Goal: Information Seeking & Learning: Find specific fact

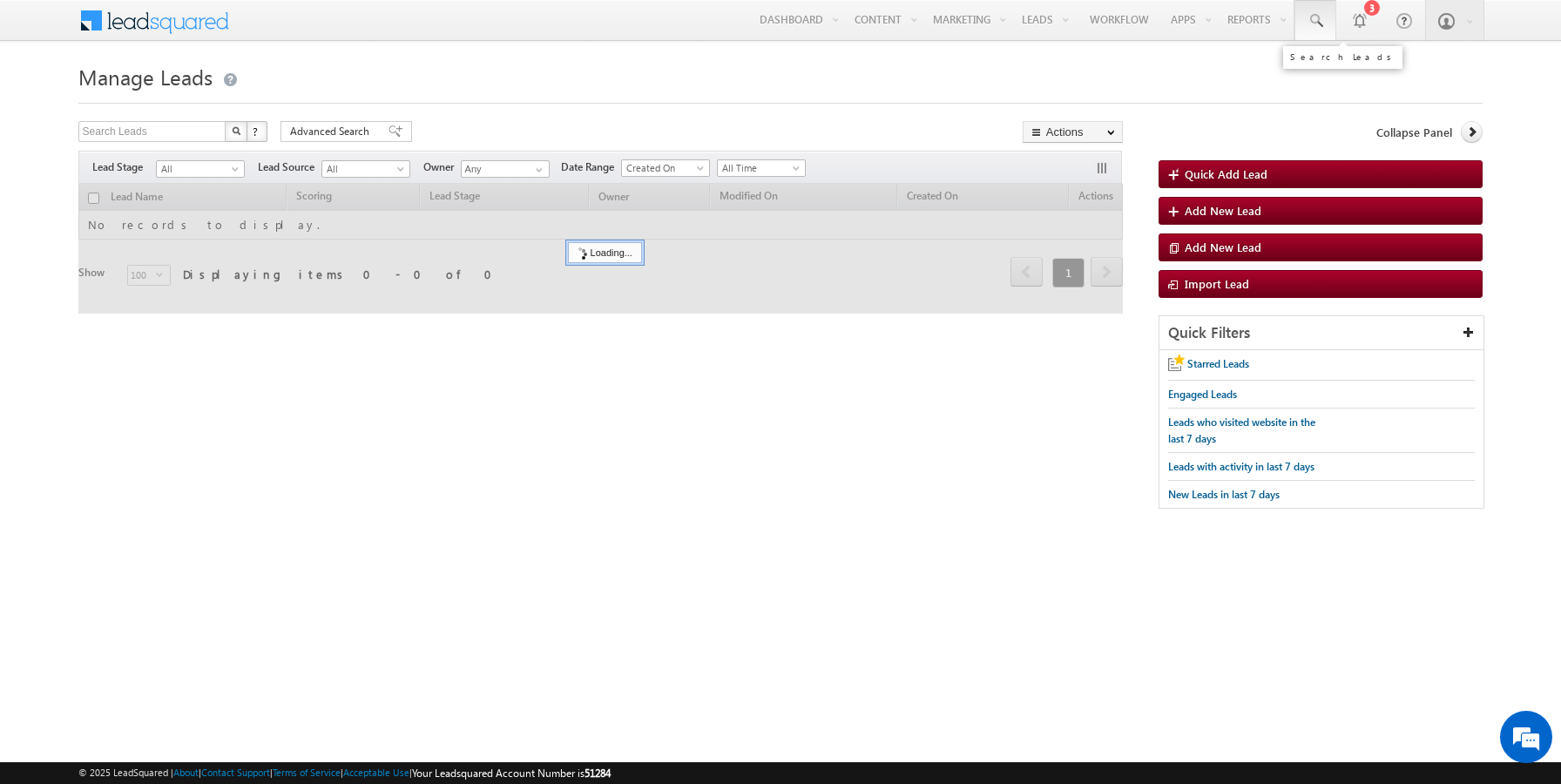
click at [1314, 24] on span at bounding box center [1315, 20] width 18 height 18
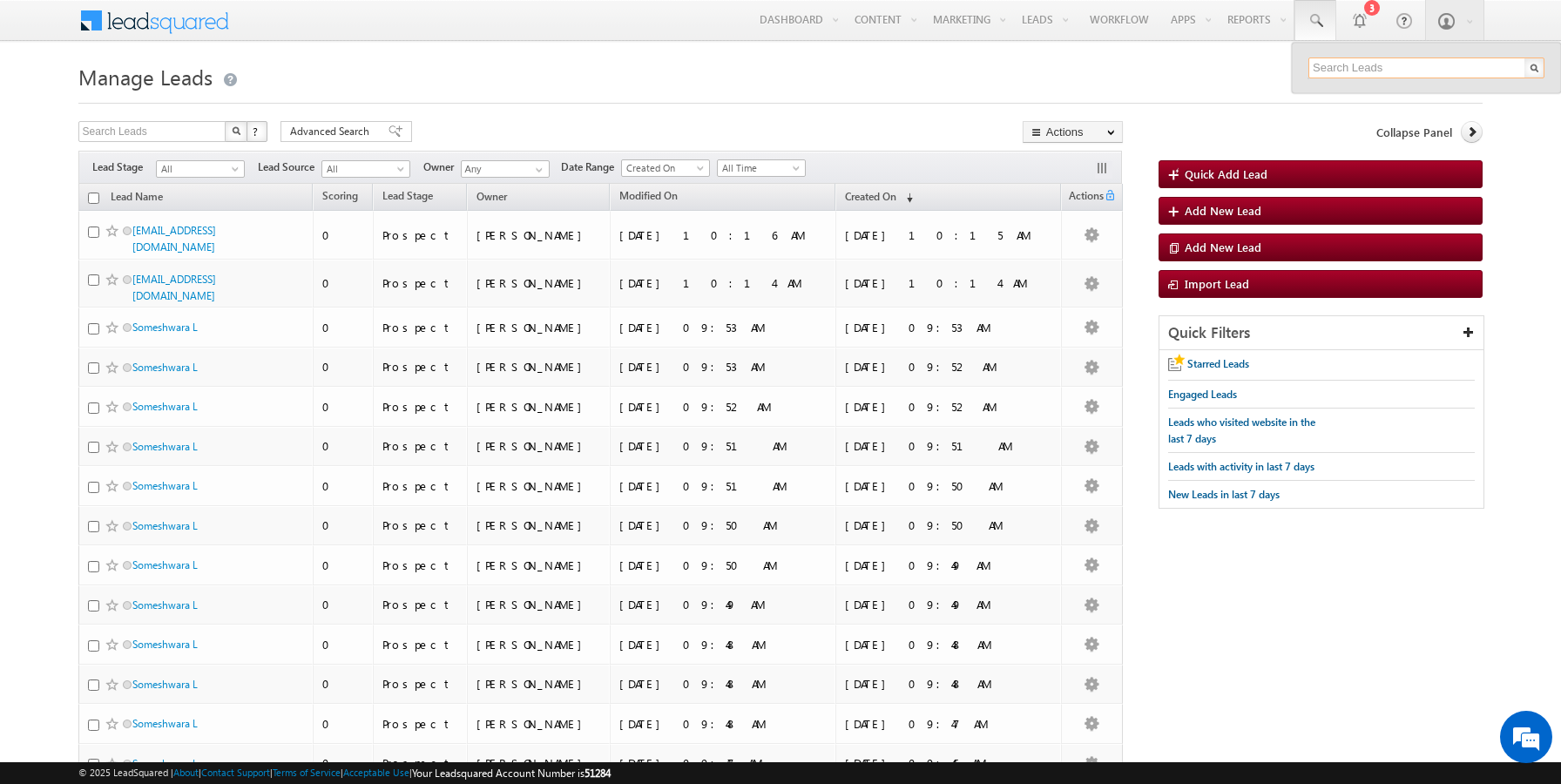
paste input "9803101040"
click at [1341, 72] on input "9803101040" at bounding box center [1426, 67] width 236 height 21
paste input "[EMAIL_ADDRESS][DOMAIN_NAME]"
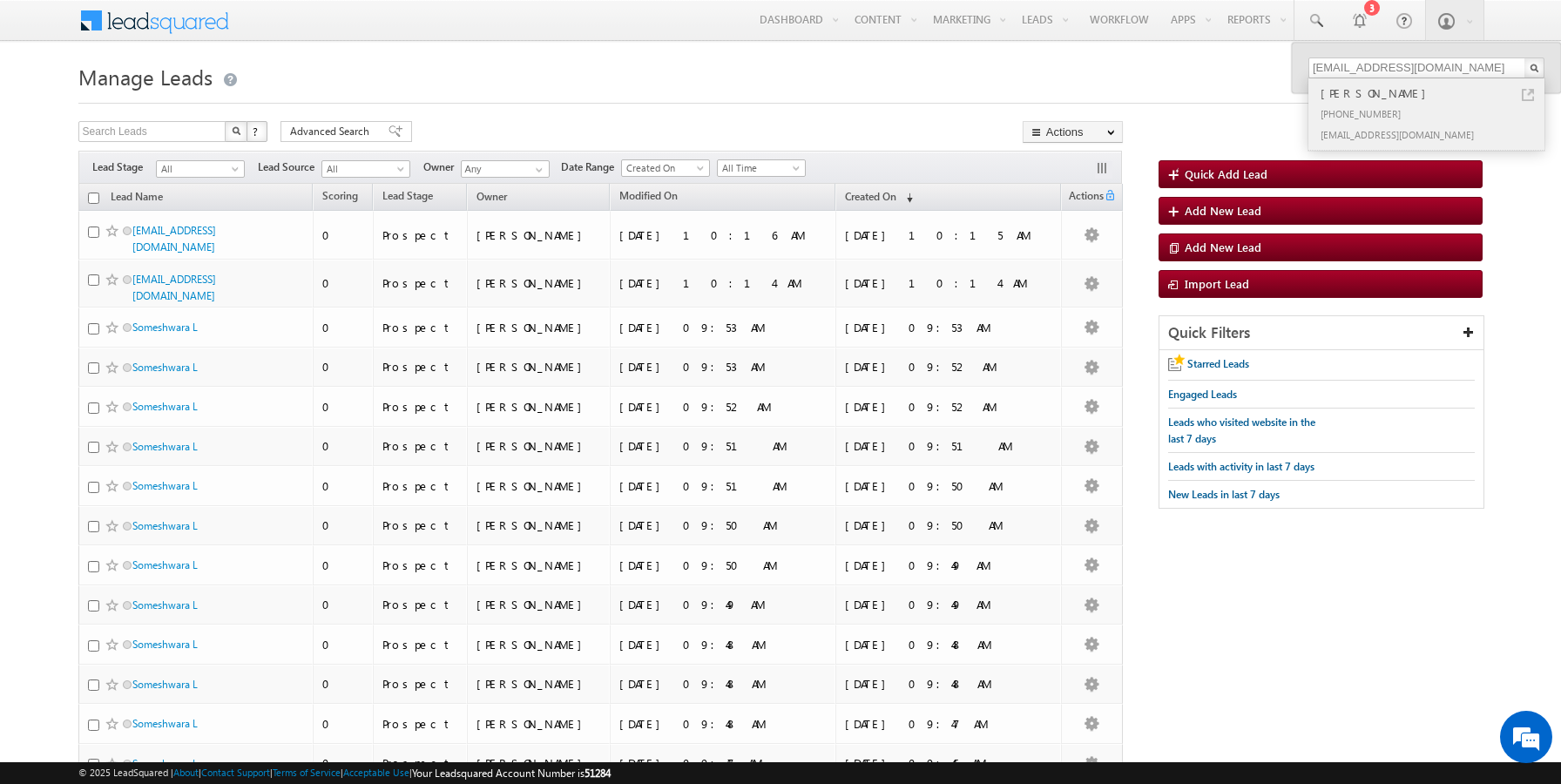
click at [1526, 95] on link at bounding box center [1528, 94] width 12 height 12
click at [1373, 73] on input "sairamoct3c@mailinator.com" at bounding box center [1426, 67] width 236 height 21
paste input "9803101114"
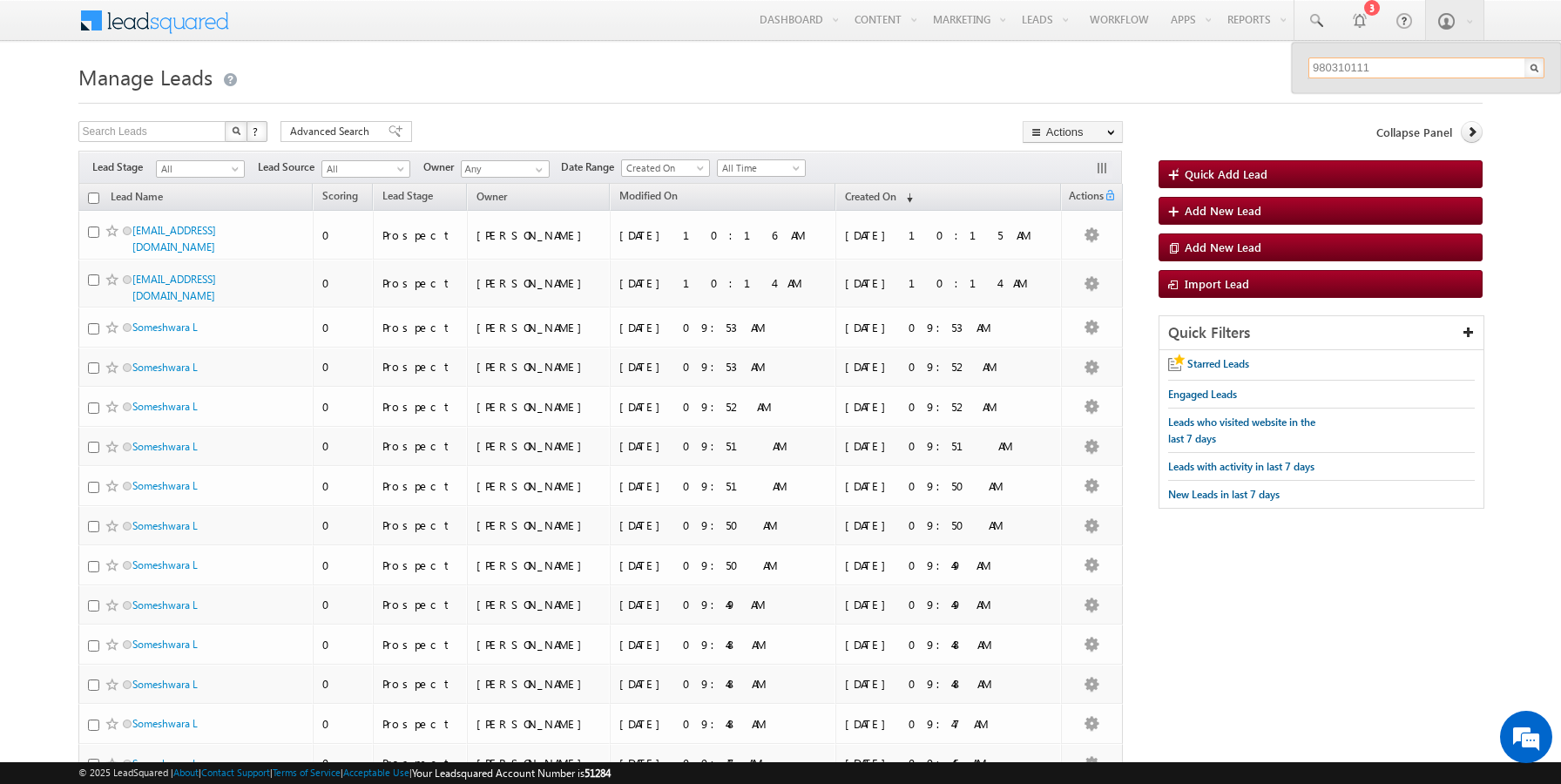
type input "9803101114"
click at [1528, 92] on link at bounding box center [1528, 94] width 12 height 12
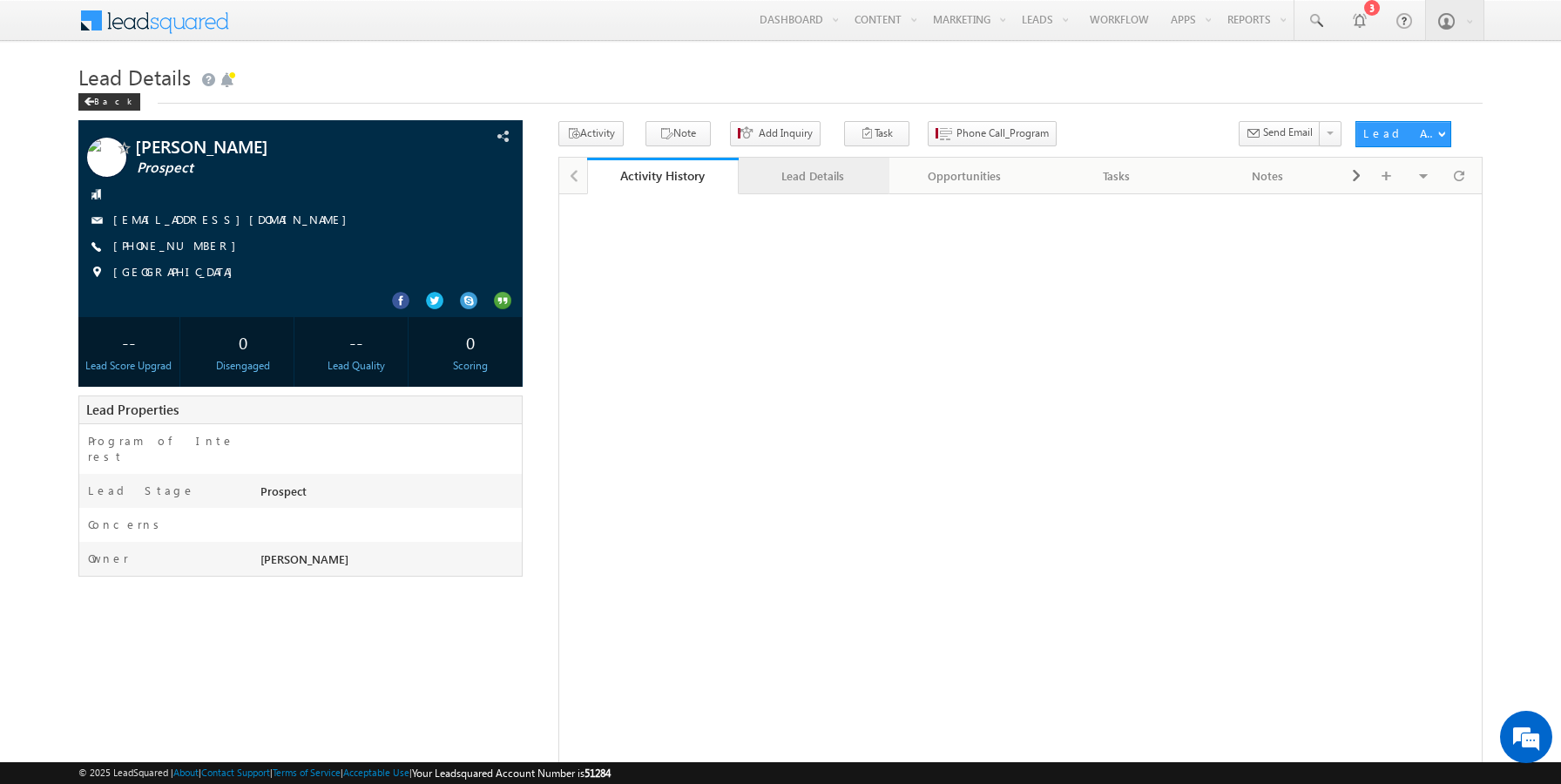
click at [782, 174] on div "Lead Details" at bounding box center [814, 176] width 122 height 21
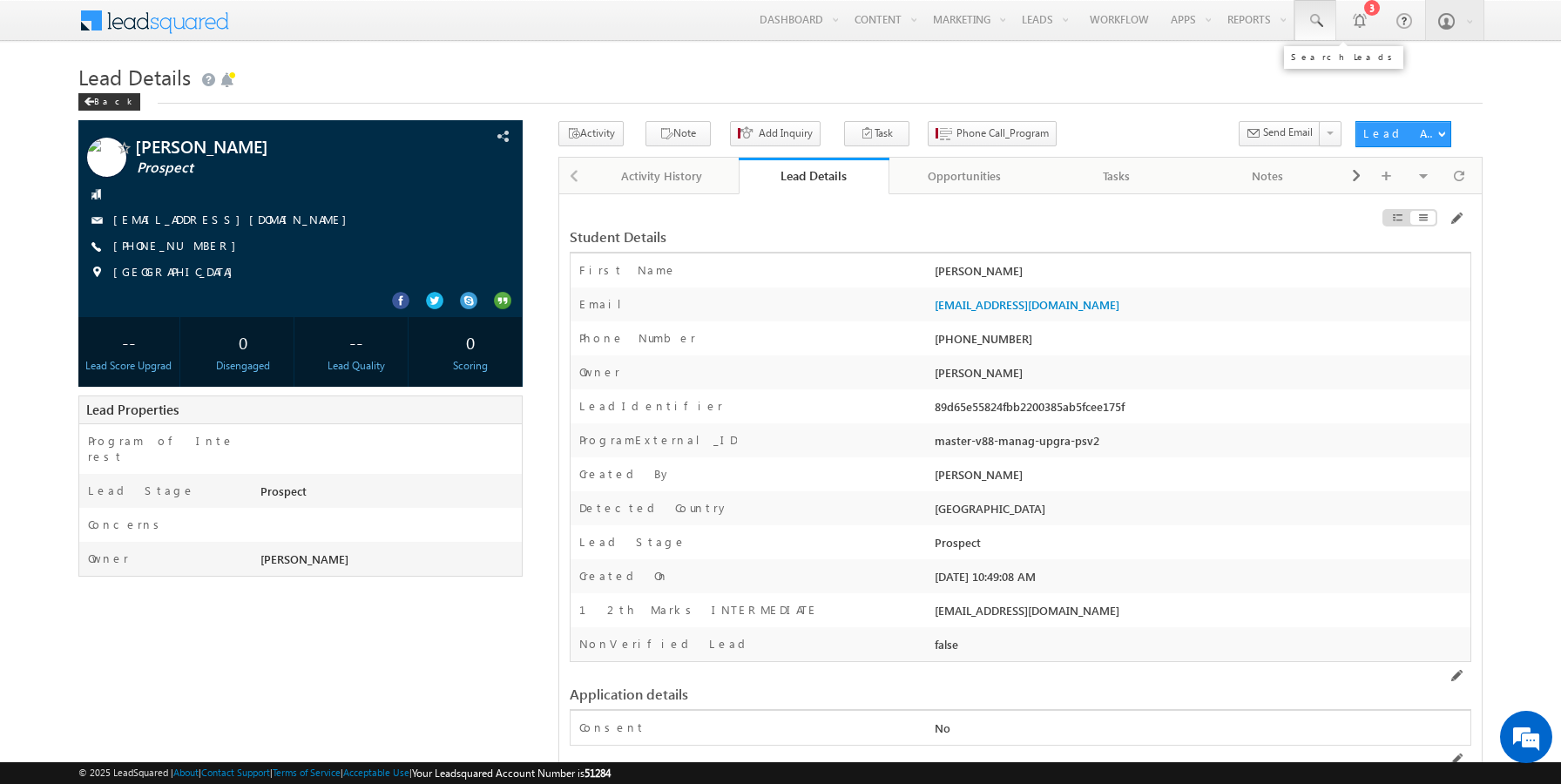
click at [1320, 19] on span at bounding box center [1315, 20] width 18 height 18
paste input "9803101051"
click at [1359, 66] on input "9803101051" at bounding box center [1426, 67] width 236 height 21
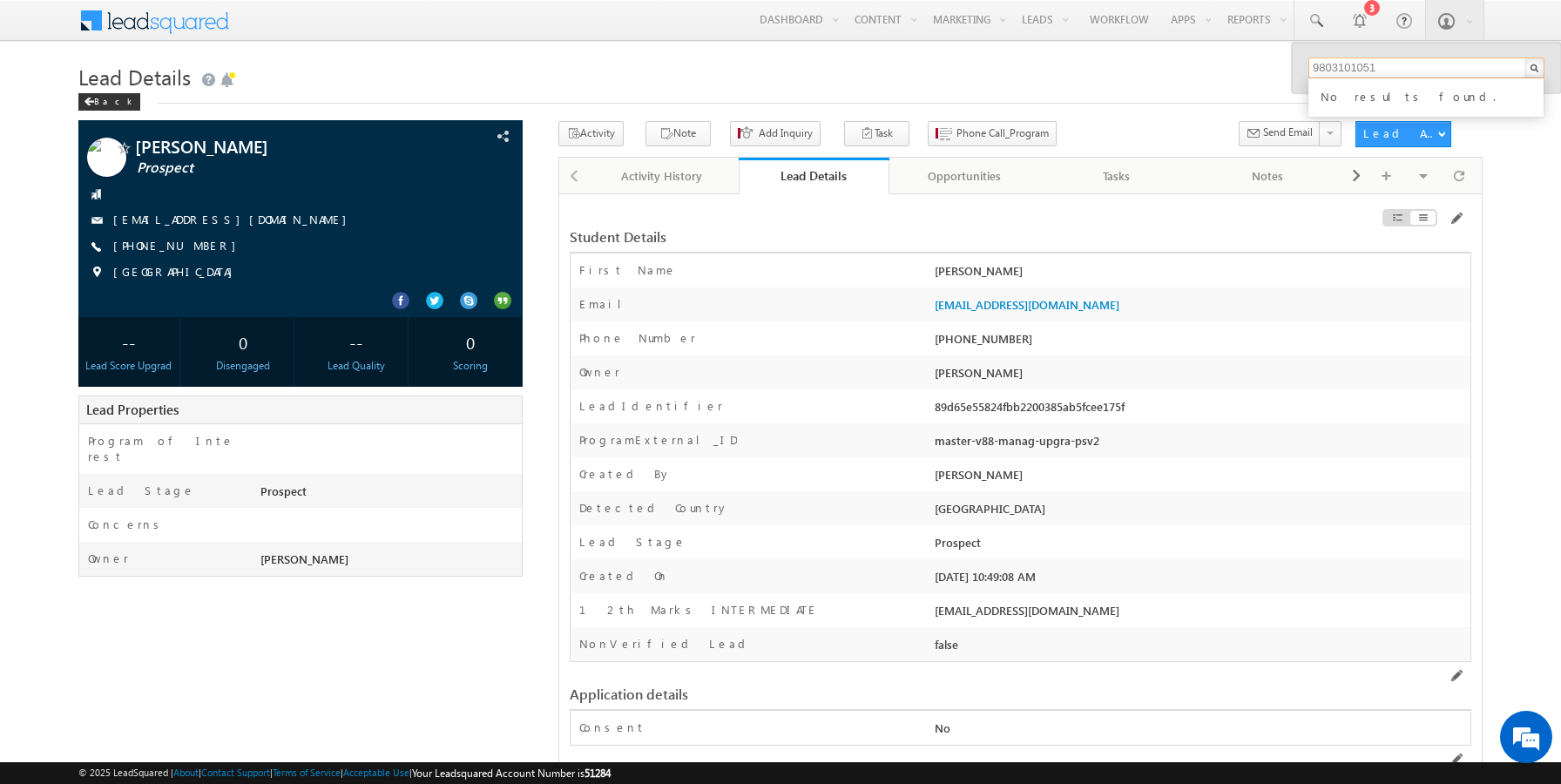
paste input ""sairamoct3d@mailinator.com""
type input ""sairamoct3d@mailinator.com""
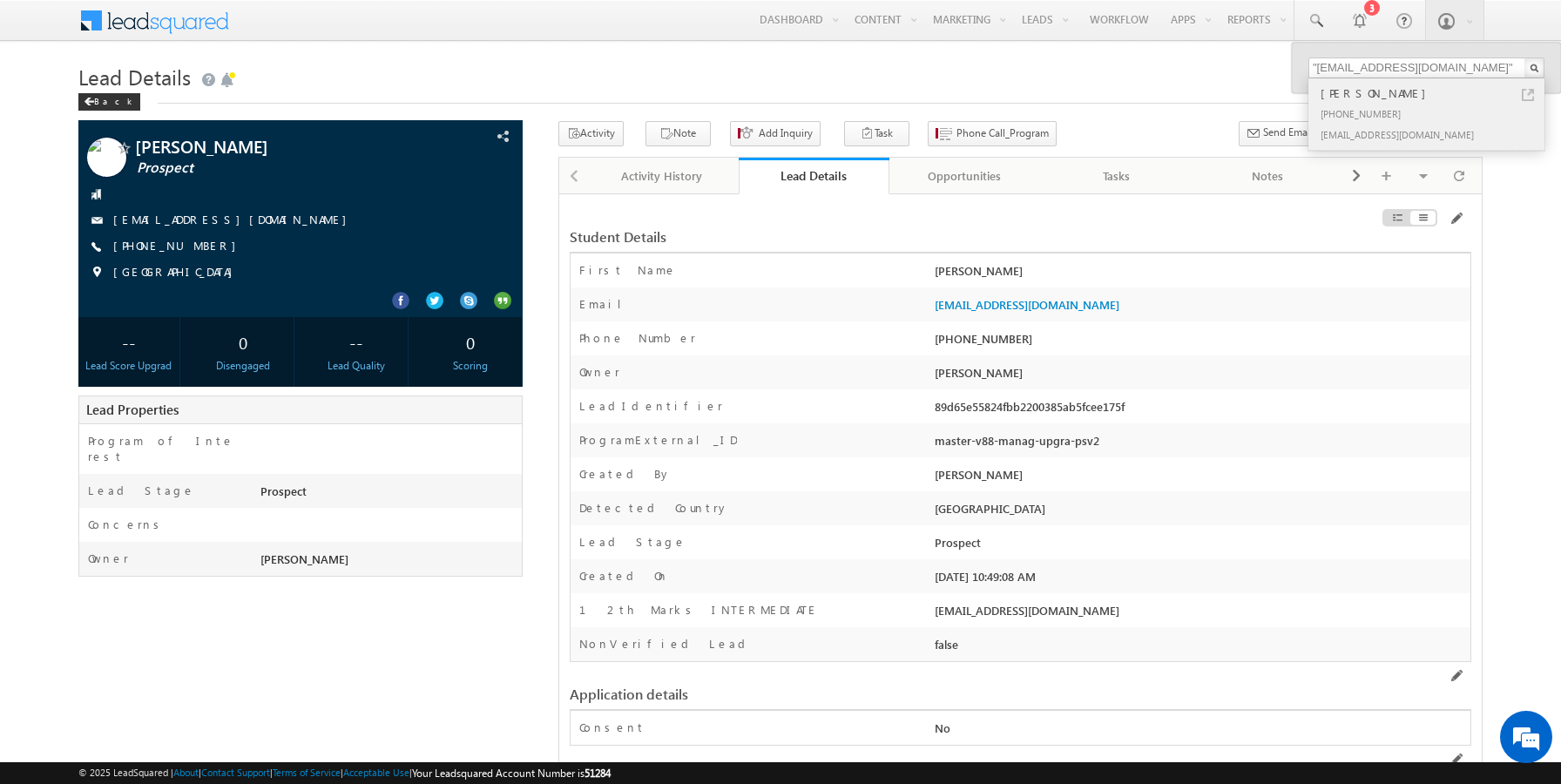
click at [1527, 93] on link at bounding box center [1528, 94] width 12 height 12
click at [827, 354] on div "Phone Number *" at bounding box center [750, 342] width 360 height 25
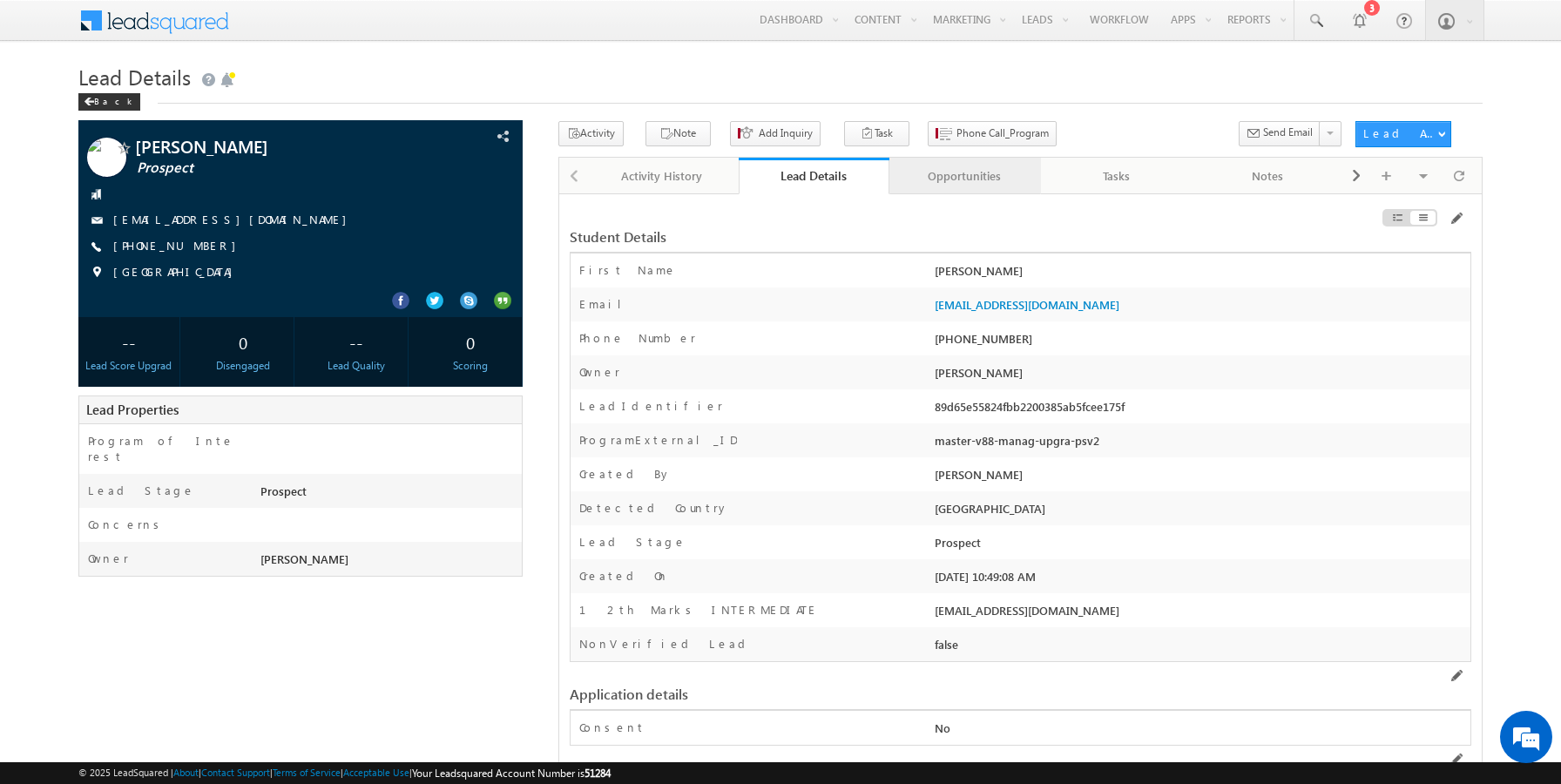
click at [937, 177] on div "Opportunities" at bounding box center [965, 176] width 122 height 21
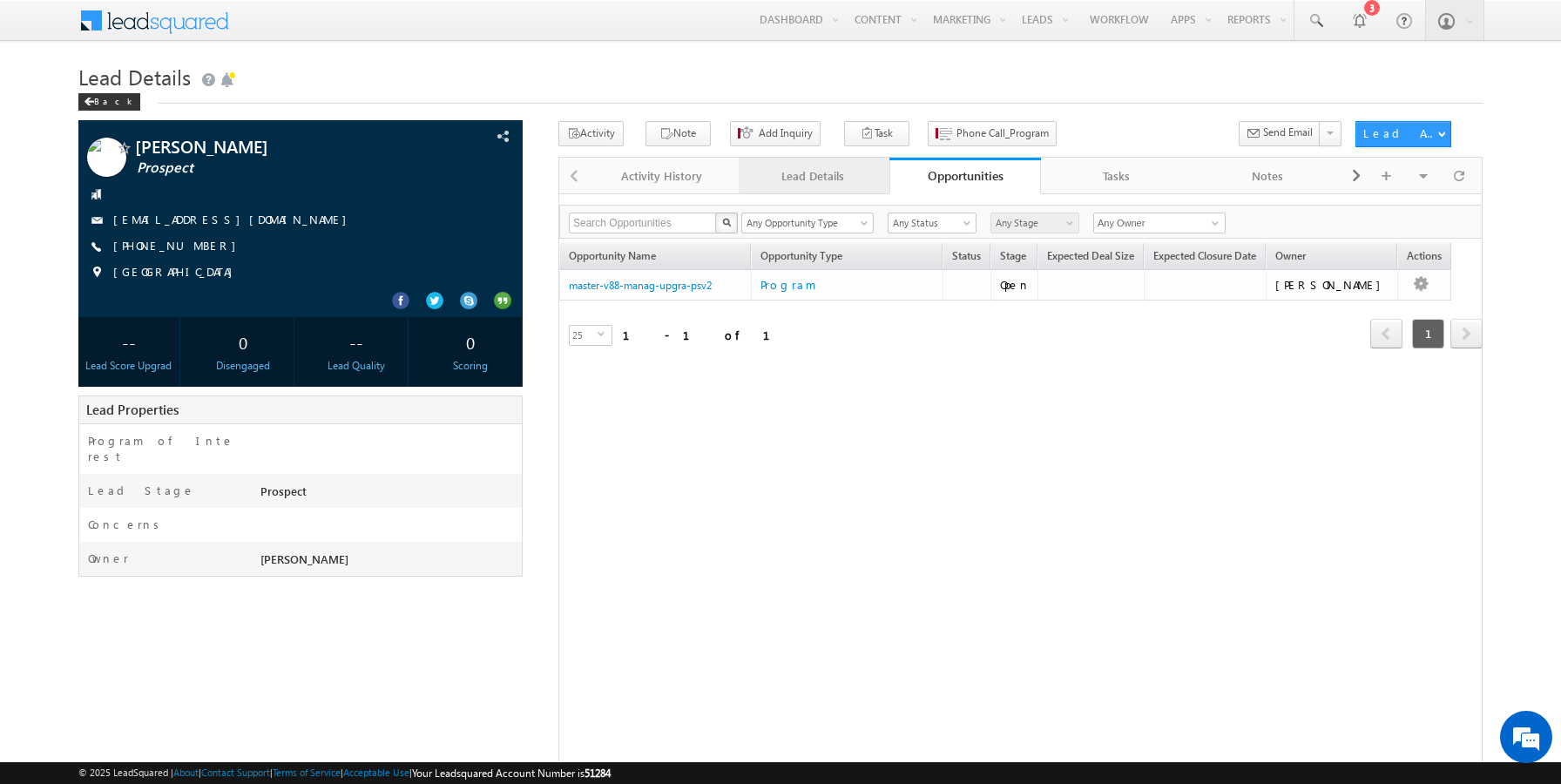
click at [810, 182] on div "Lead Details" at bounding box center [814, 176] width 122 height 21
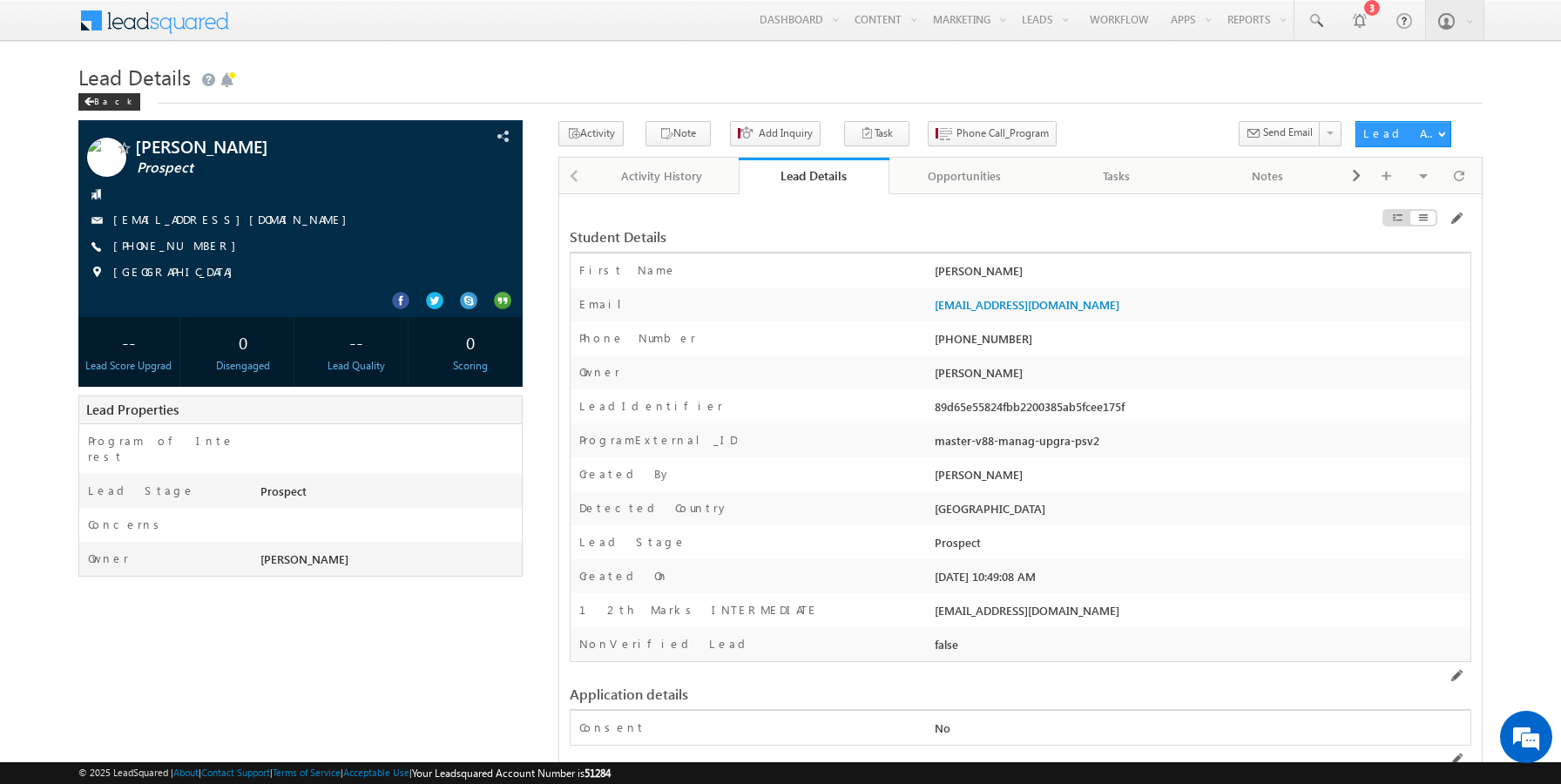
drag, startPoint x: 1090, startPoint y: 308, endPoint x: 930, endPoint y: 310, distance: 160.0
click at [930, 310] on div "sairamoct3c@mailinator.com" at bounding box center [1200, 308] width 540 height 24
copy link "sairamoct3c@mailinator.com"
drag, startPoint x: 1027, startPoint y: 340, endPoint x: 960, endPoint y: 339, distance: 67.0
click at [960, 339] on div "+91-9803101048" at bounding box center [1200, 342] width 540 height 24
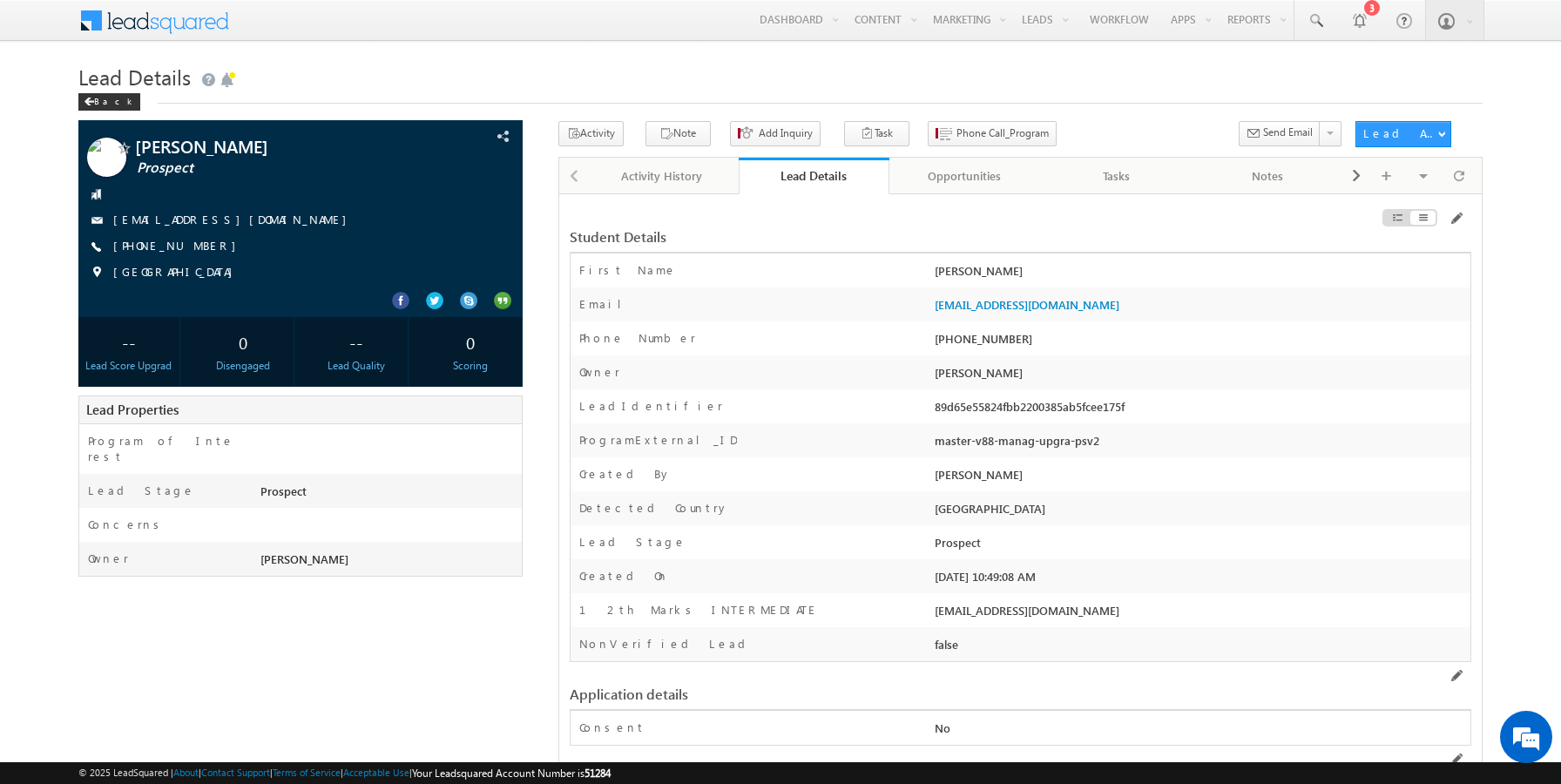
copy div "9803101048"
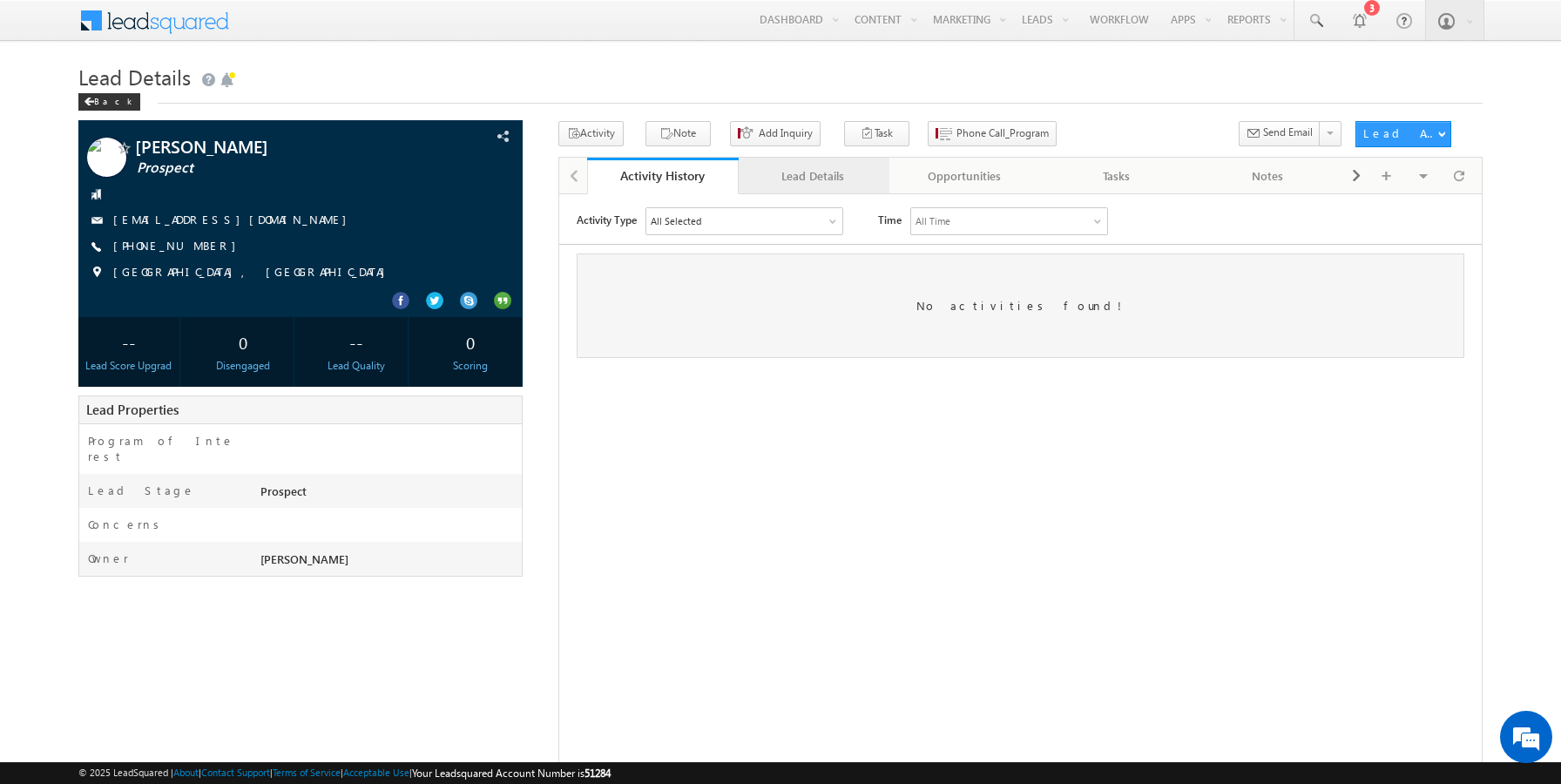
click at [786, 173] on div "Lead Details" at bounding box center [814, 176] width 122 height 21
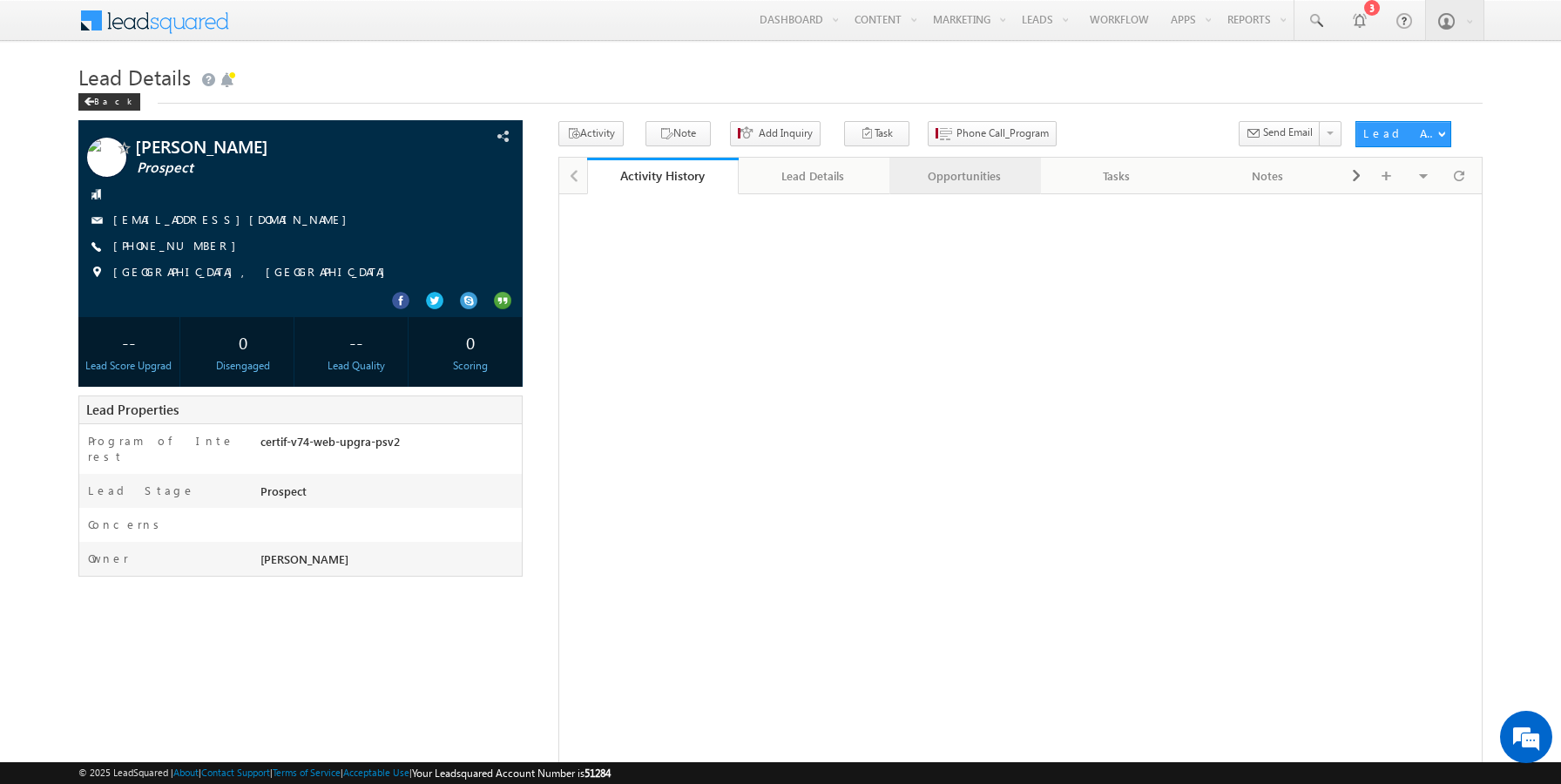
click at [963, 185] on div "Opportunities" at bounding box center [965, 176] width 122 height 21
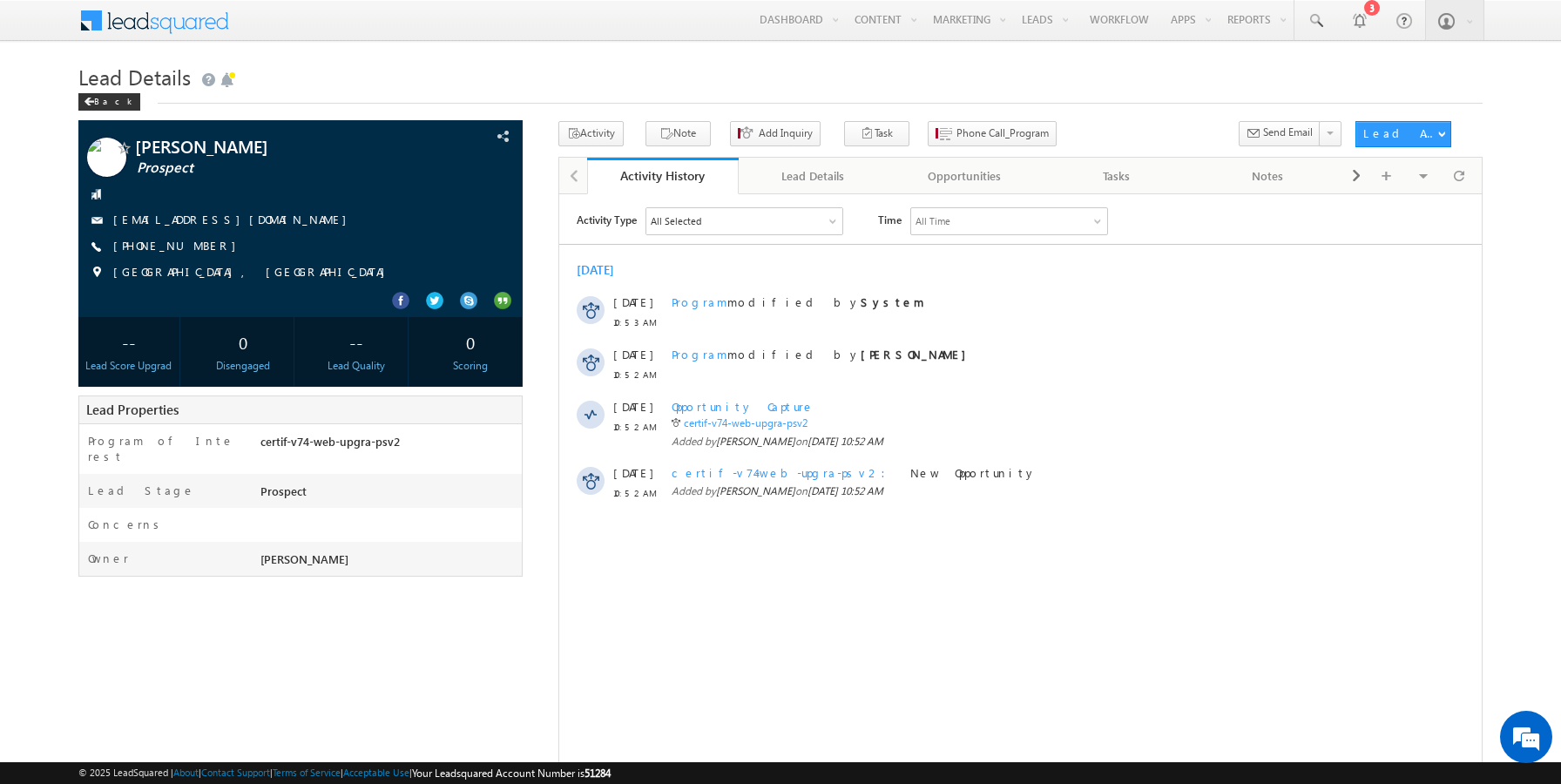
click at [535, 122] on div "sairam Prospect" at bounding box center [781, 510] width 1406 height 778
click at [535, 121] on div "Lead Details Back" at bounding box center [781, 90] width 1406 height 63
click at [537, 121] on div "Lead Details Back" at bounding box center [781, 90] width 1406 height 63
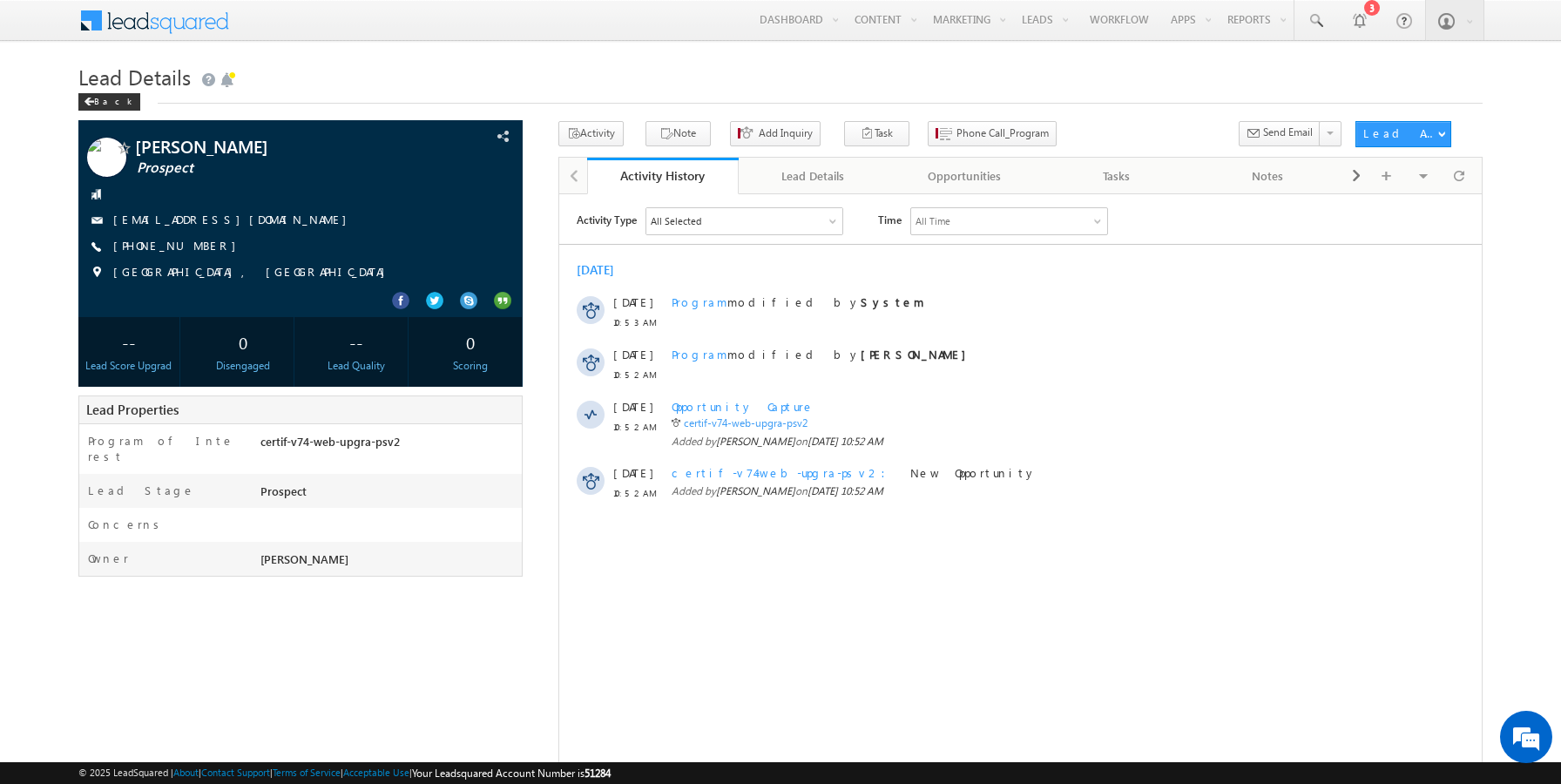
click at [534, 121] on div "sairam Prospect" at bounding box center [781, 510] width 1406 height 778
click at [535, 121] on div "sairam Prospect" at bounding box center [781, 510] width 1406 height 778
click at [535, 122] on div "sairam Prospect" at bounding box center [781, 510] width 1406 height 778
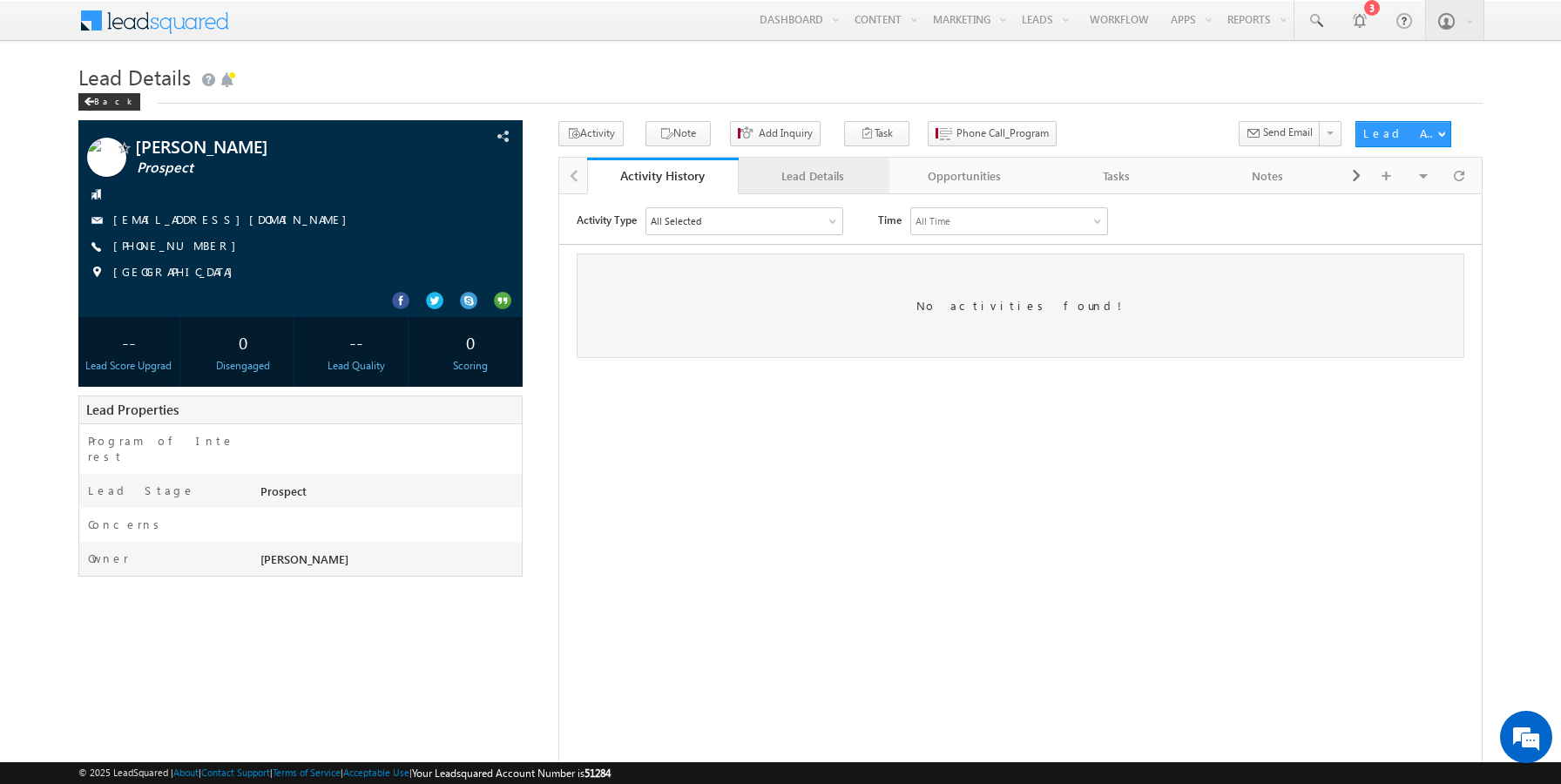
click at [795, 170] on div "Lead Details" at bounding box center [814, 176] width 122 height 21
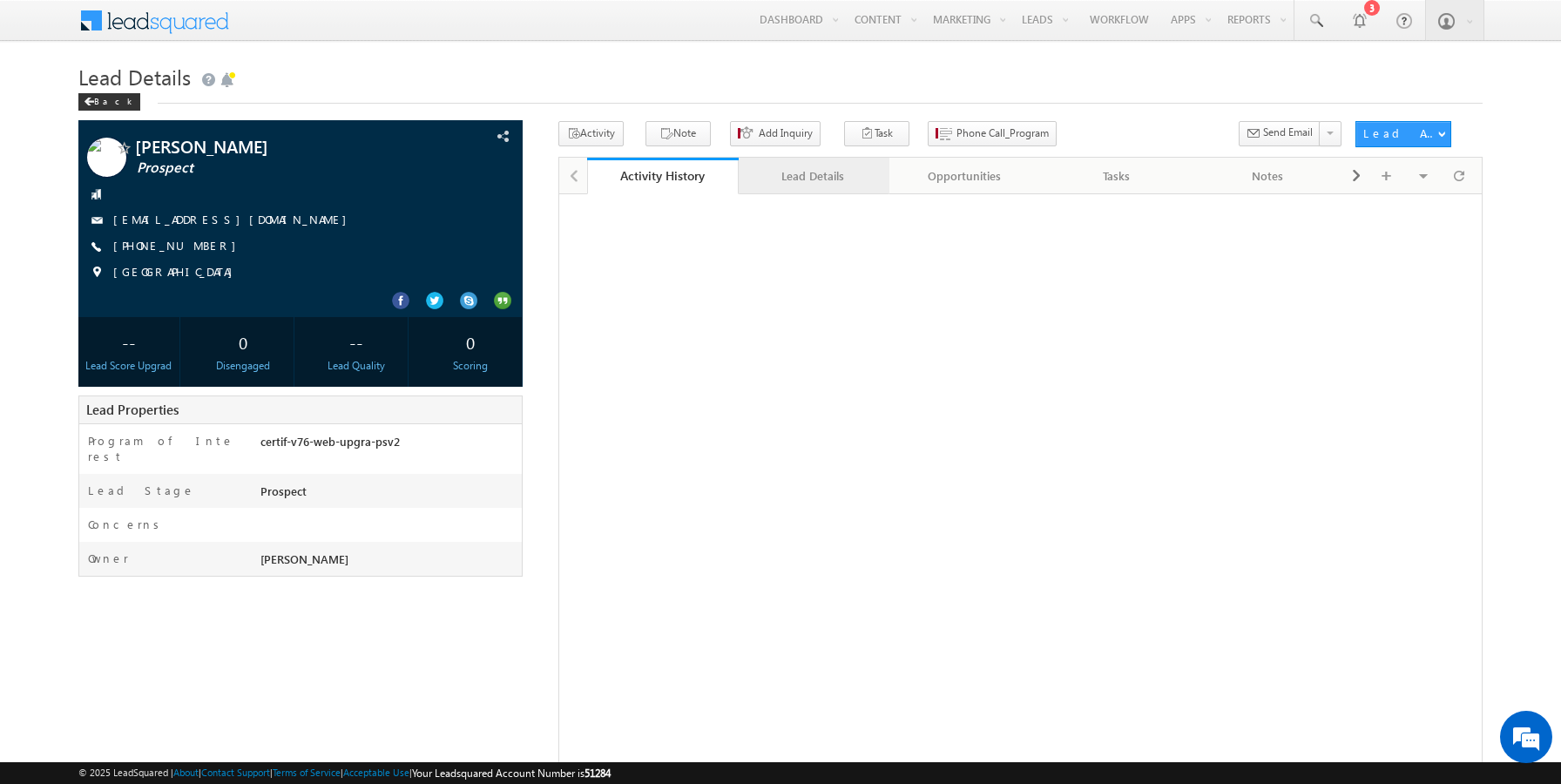
click at [768, 173] on div "Lead Details" at bounding box center [814, 176] width 122 height 21
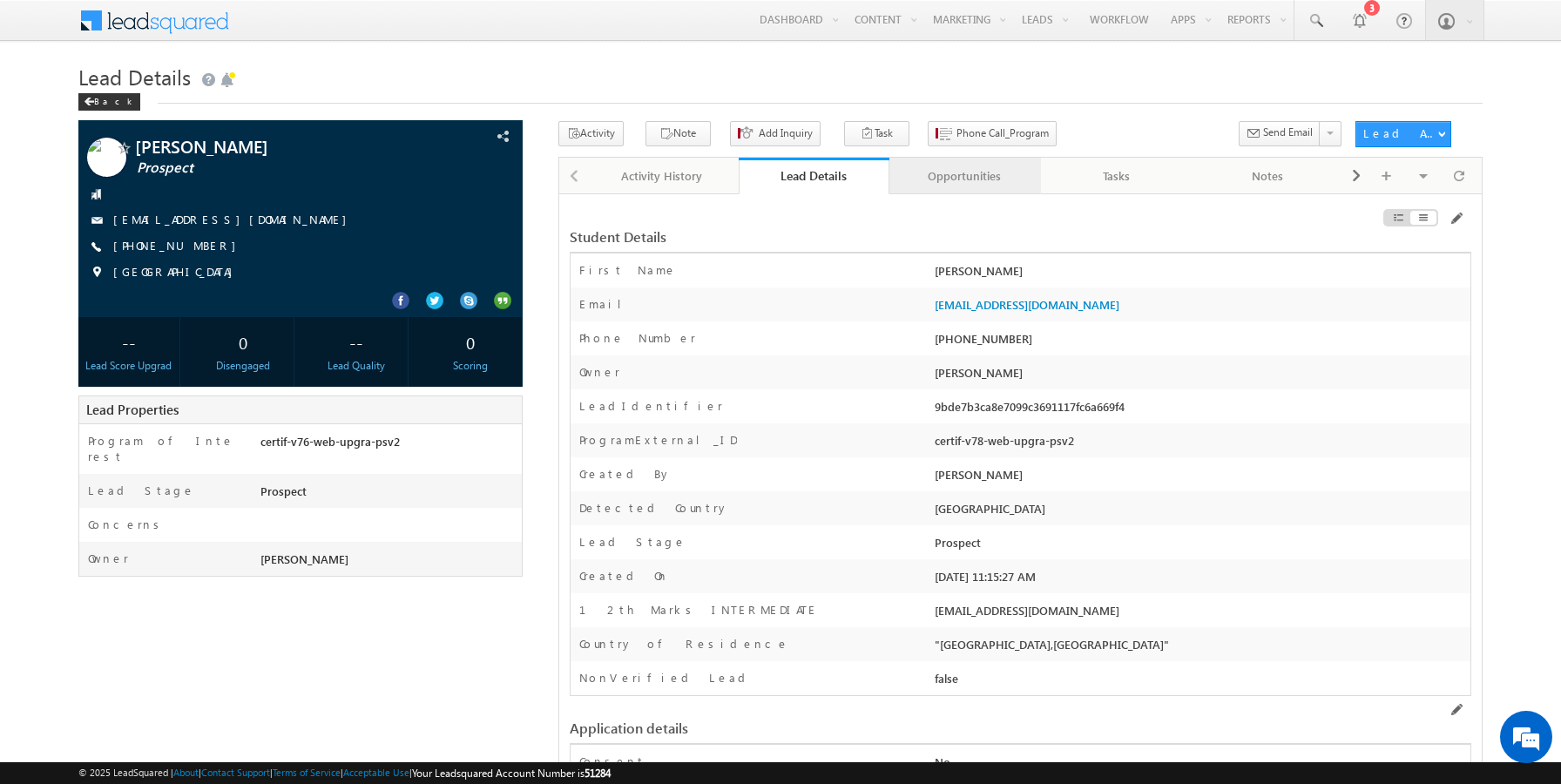
click at [927, 181] on div "Opportunities" at bounding box center [965, 176] width 122 height 21
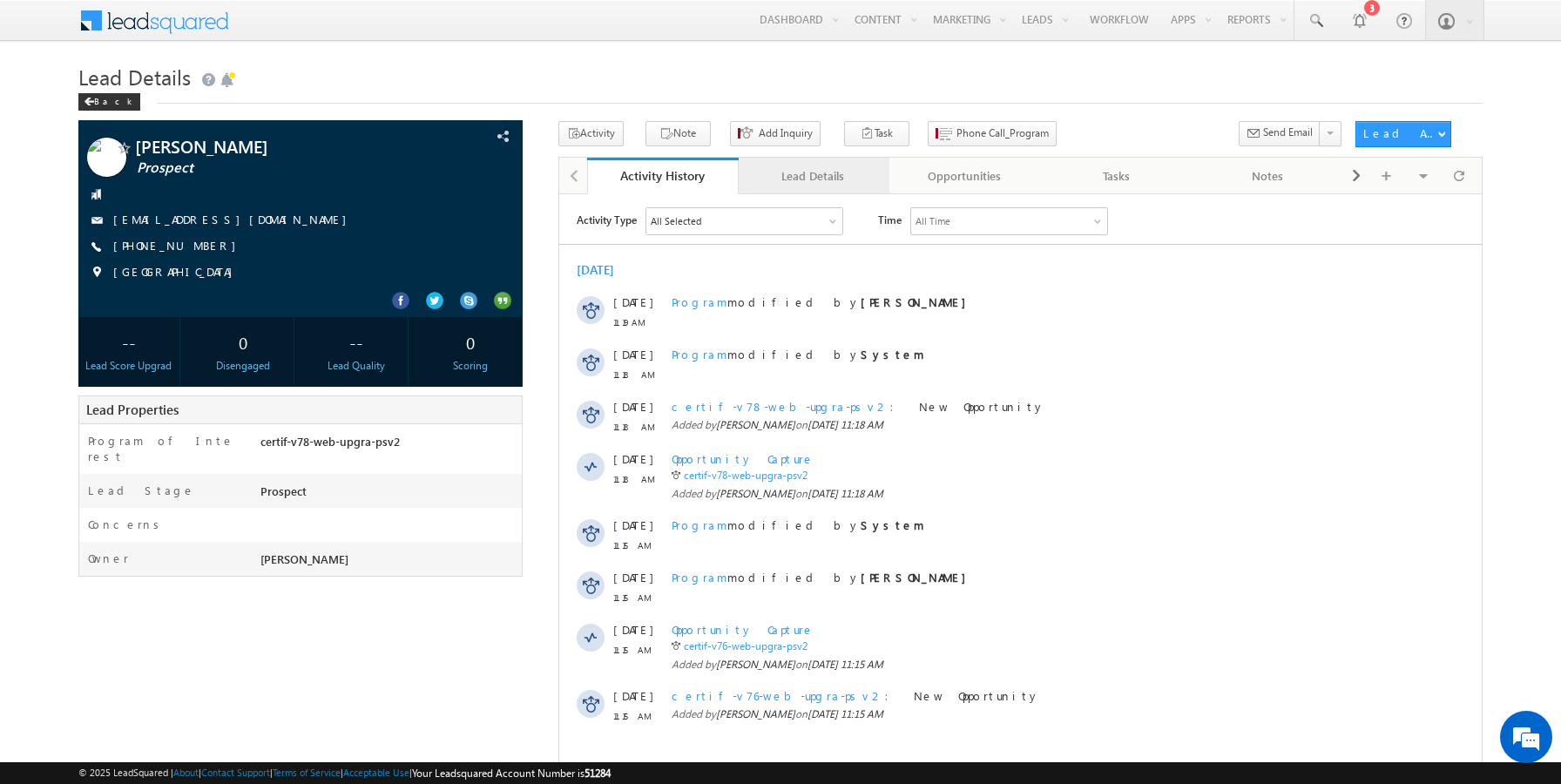
click at [808, 178] on div "Lead Details" at bounding box center [814, 176] width 122 height 21
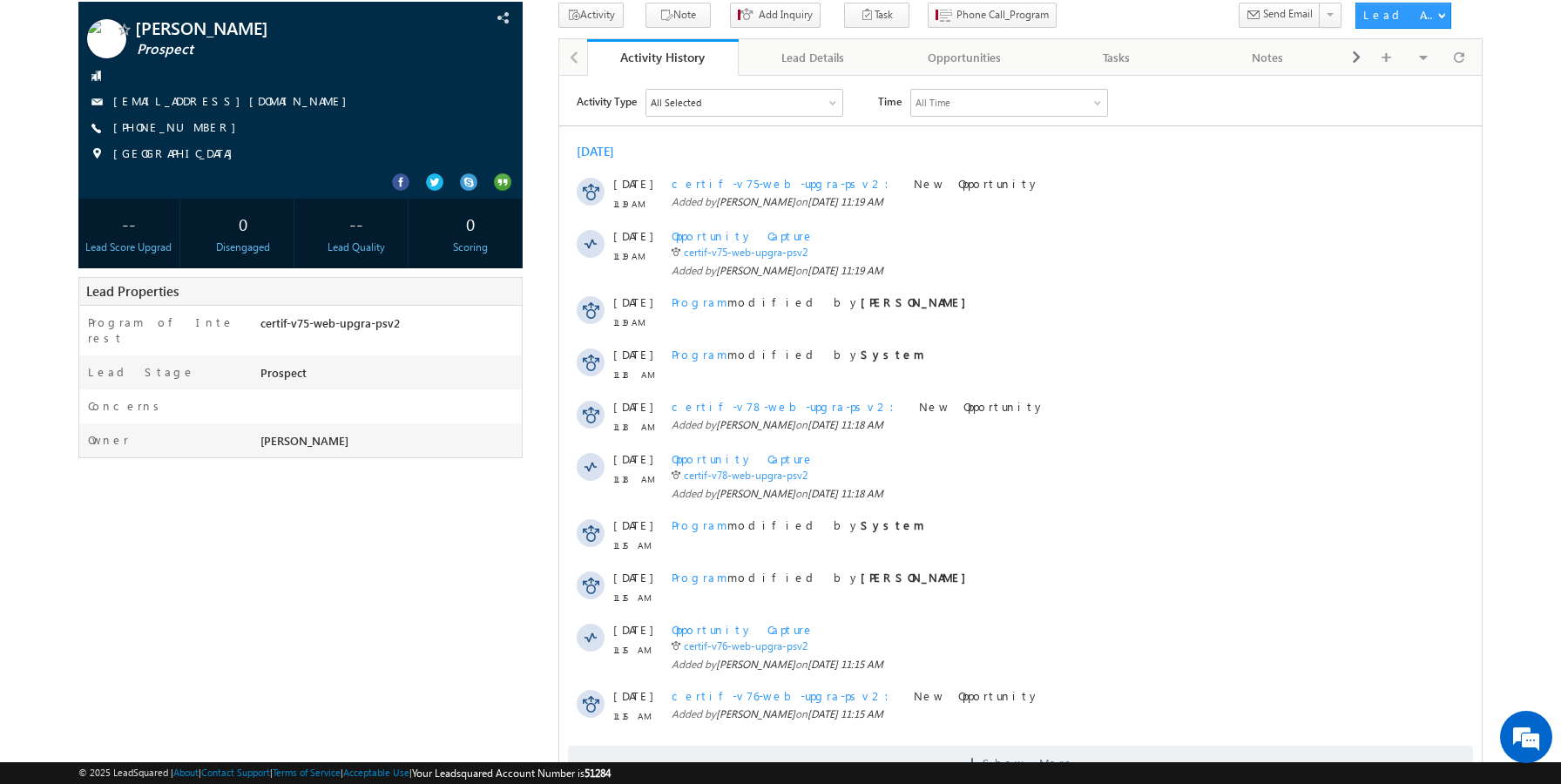
scroll to position [209, 0]
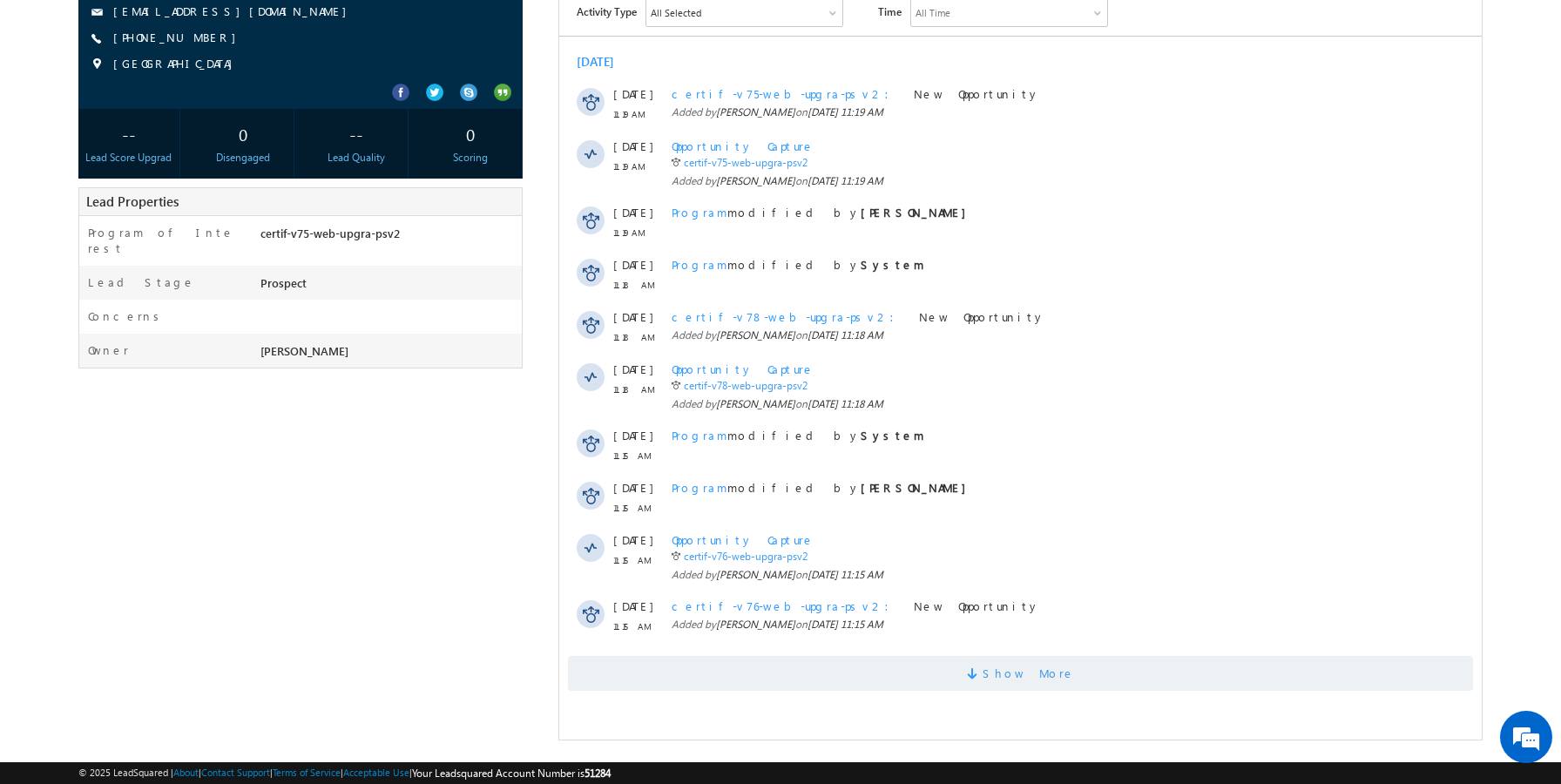
click at [790, 673] on span "Show More" at bounding box center [1019, 673] width 905 height 35
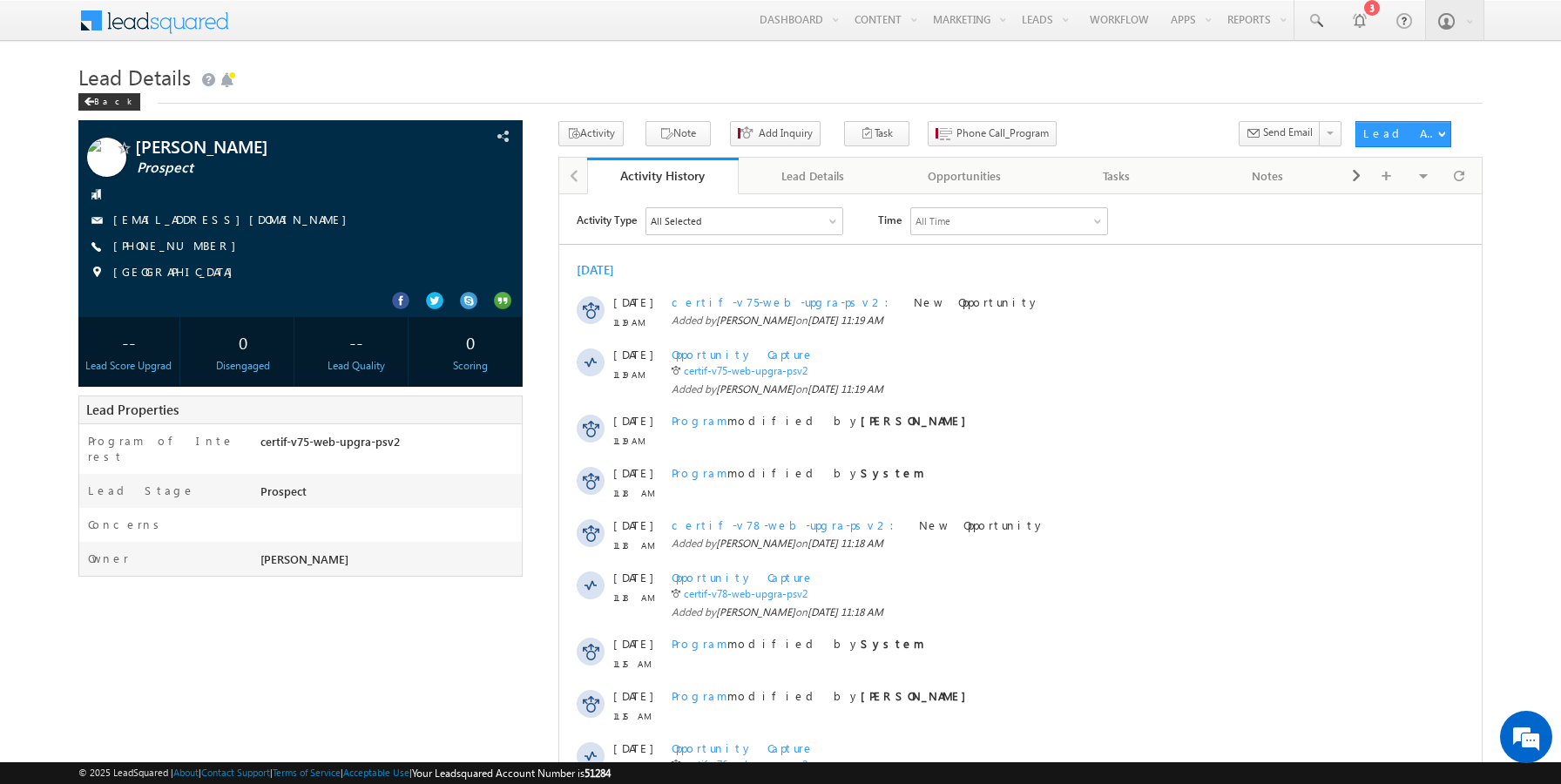
scroll to position [0, 0]
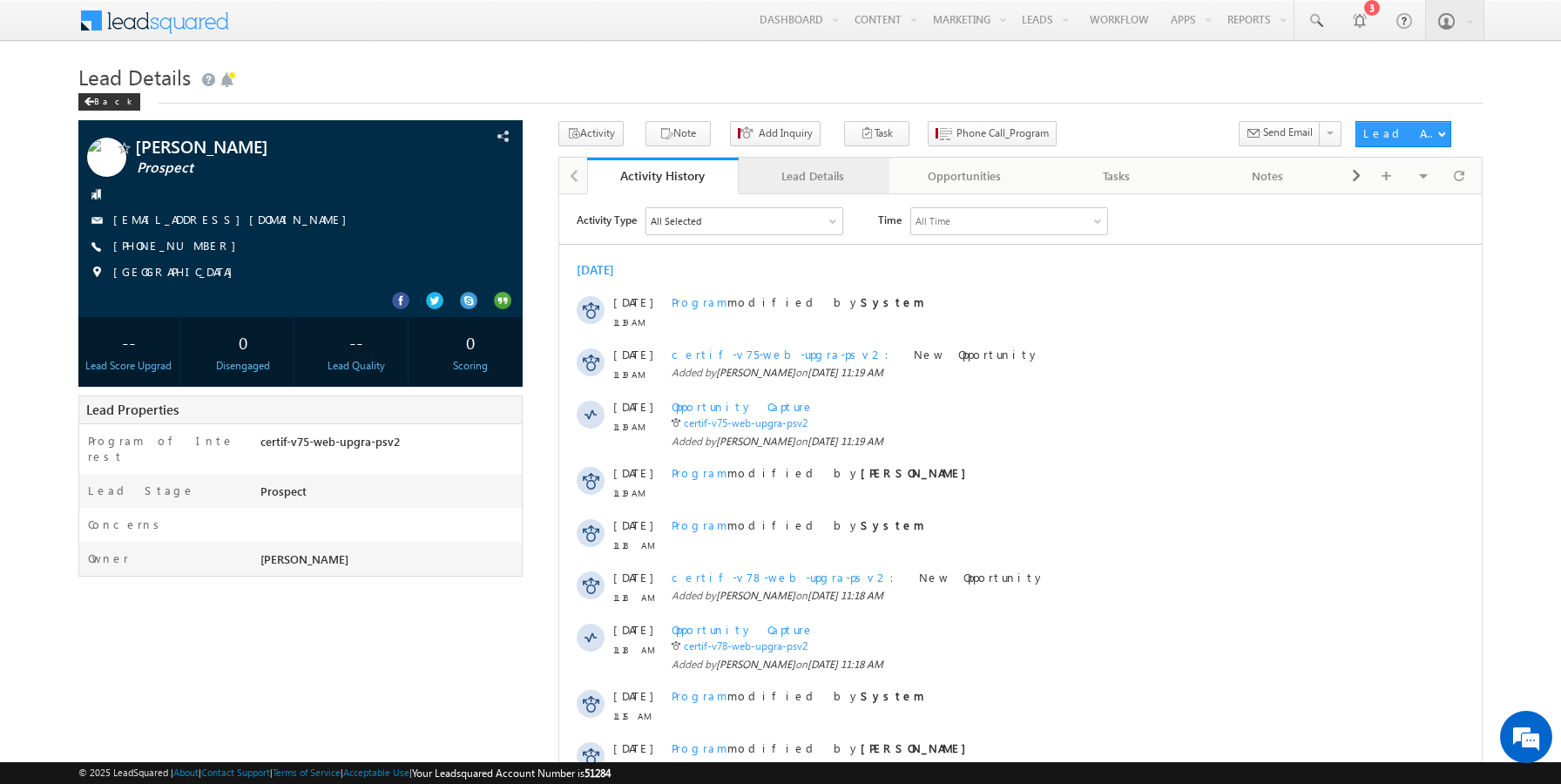
click at [788, 173] on div "Lead Details" at bounding box center [814, 176] width 122 height 21
click at [828, 178] on div "Lead Details" at bounding box center [814, 176] width 122 height 21
click at [838, 176] on div "Lead Details" at bounding box center [814, 176] width 122 height 21
click at [782, 178] on div "Lead Details" at bounding box center [814, 176] width 122 height 21
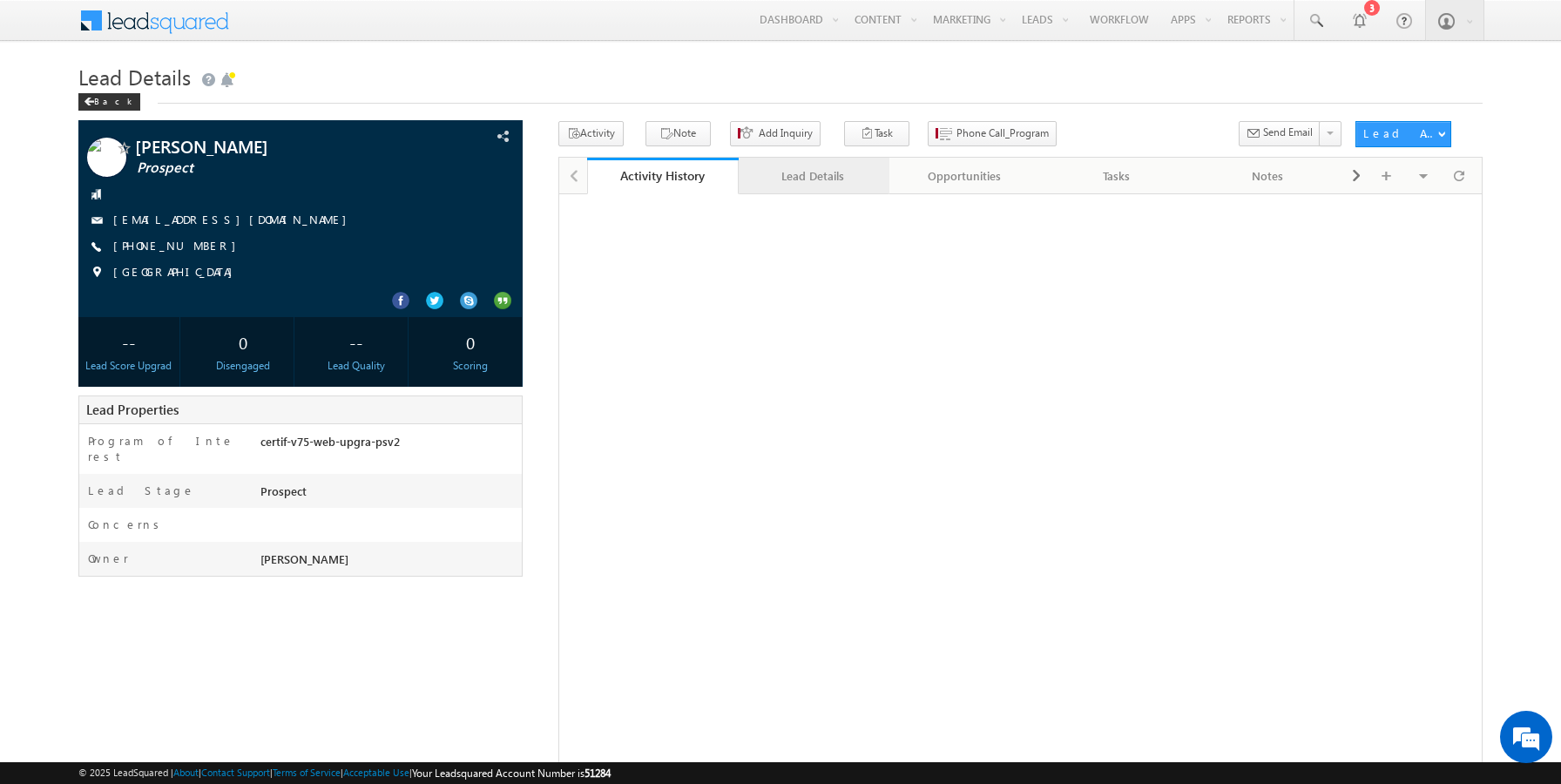
click at [831, 171] on div "Lead Details" at bounding box center [814, 176] width 122 height 21
click at [818, 175] on div "Lead Details" at bounding box center [814, 176] width 122 height 21
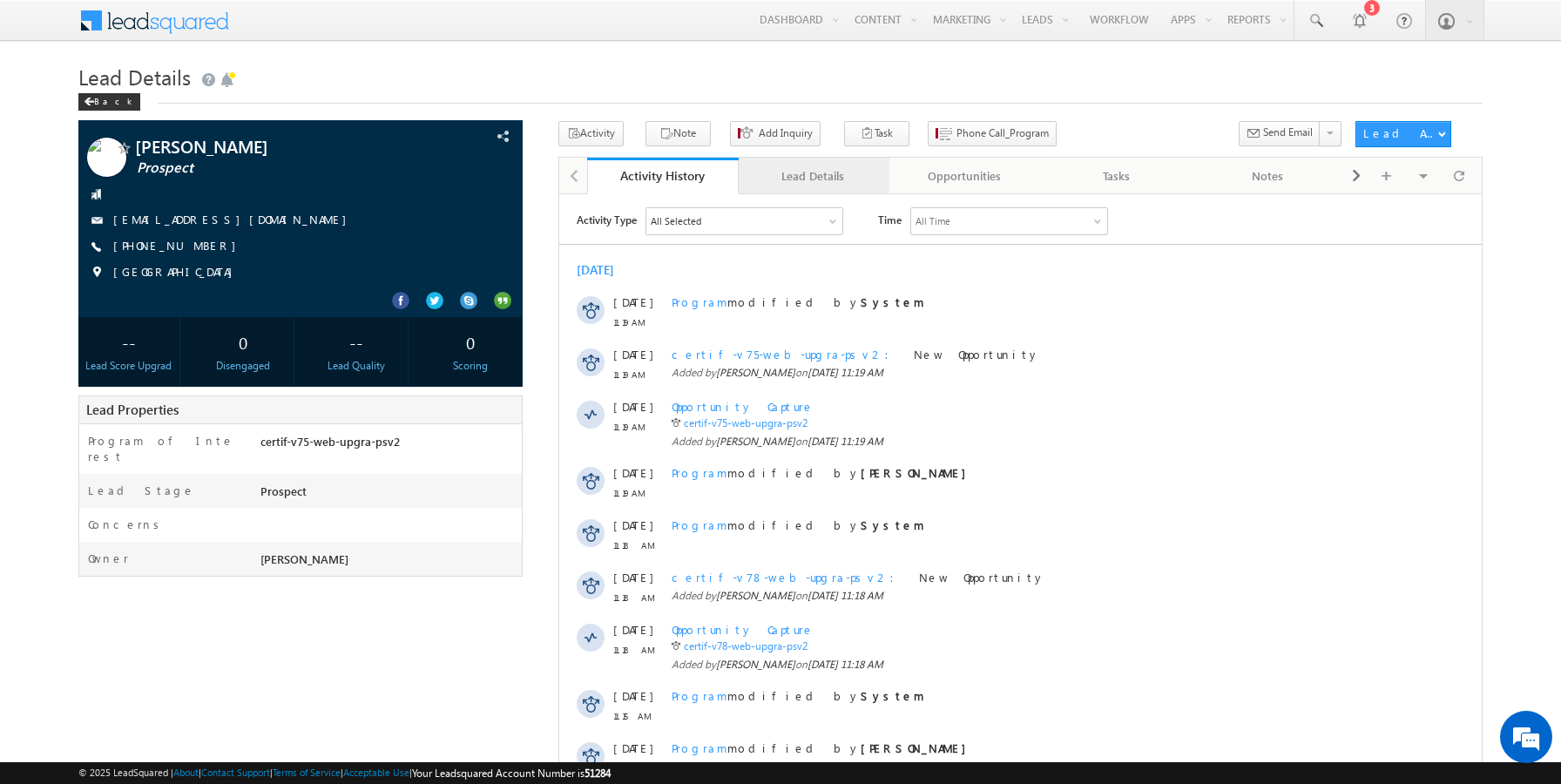
click at [854, 178] on div "Lead Details" at bounding box center [814, 176] width 122 height 21
click at [816, 181] on div "Lead Details" at bounding box center [814, 176] width 122 height 21
click at [810, 184] on div "Lead Details" at bounding box center [814, 176] width 122 height 21
click at [826, 180] on div "Lead Details" at bounding box center [814, 176] width 122 height 21
click at [822, 178] on div "Lead Details" at bounding box center [814, 176] width 122 height 21
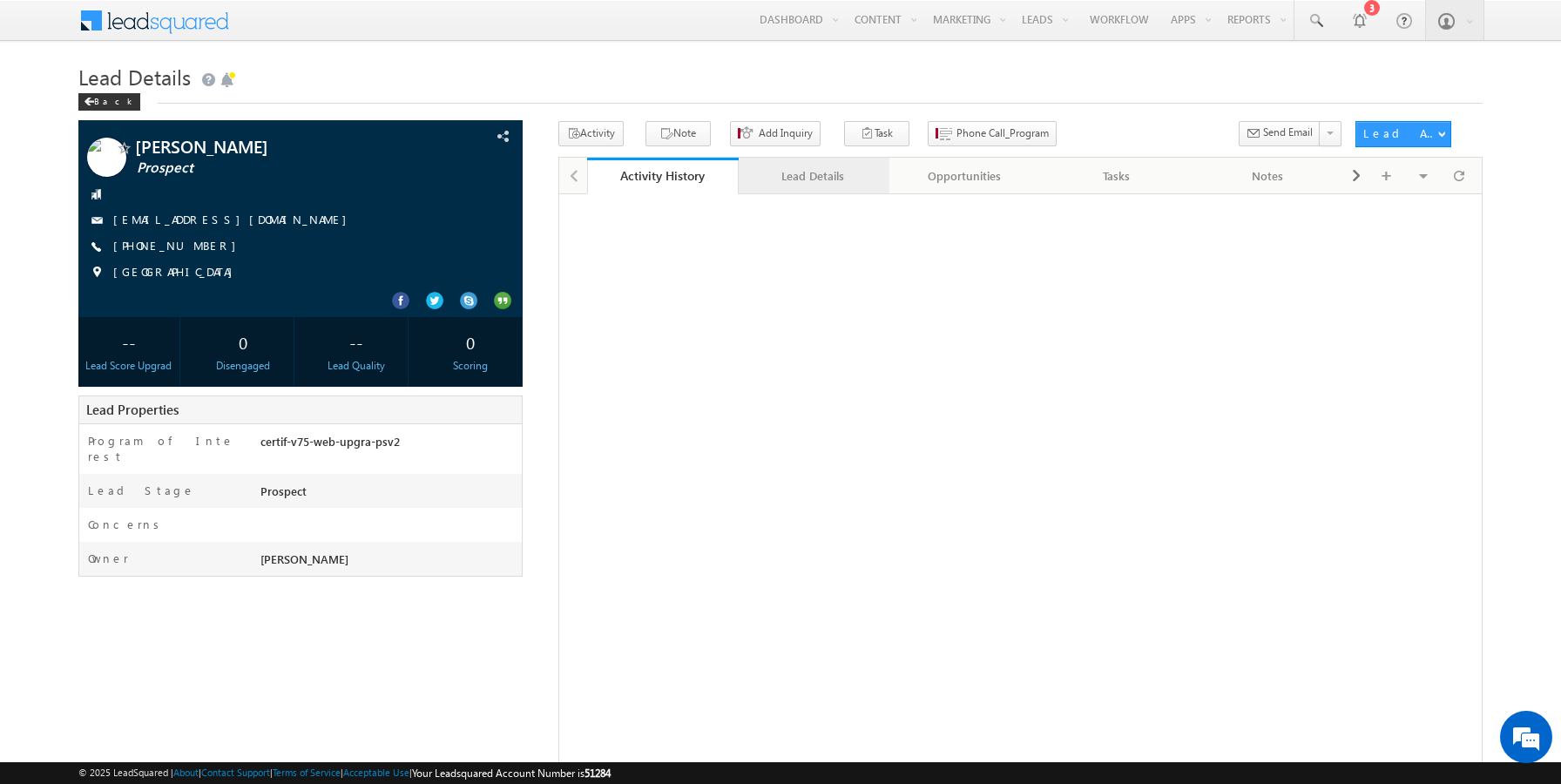
click at [813, 172] on div "Lead Details" at bounding box center [814, 176] width 122 height 21
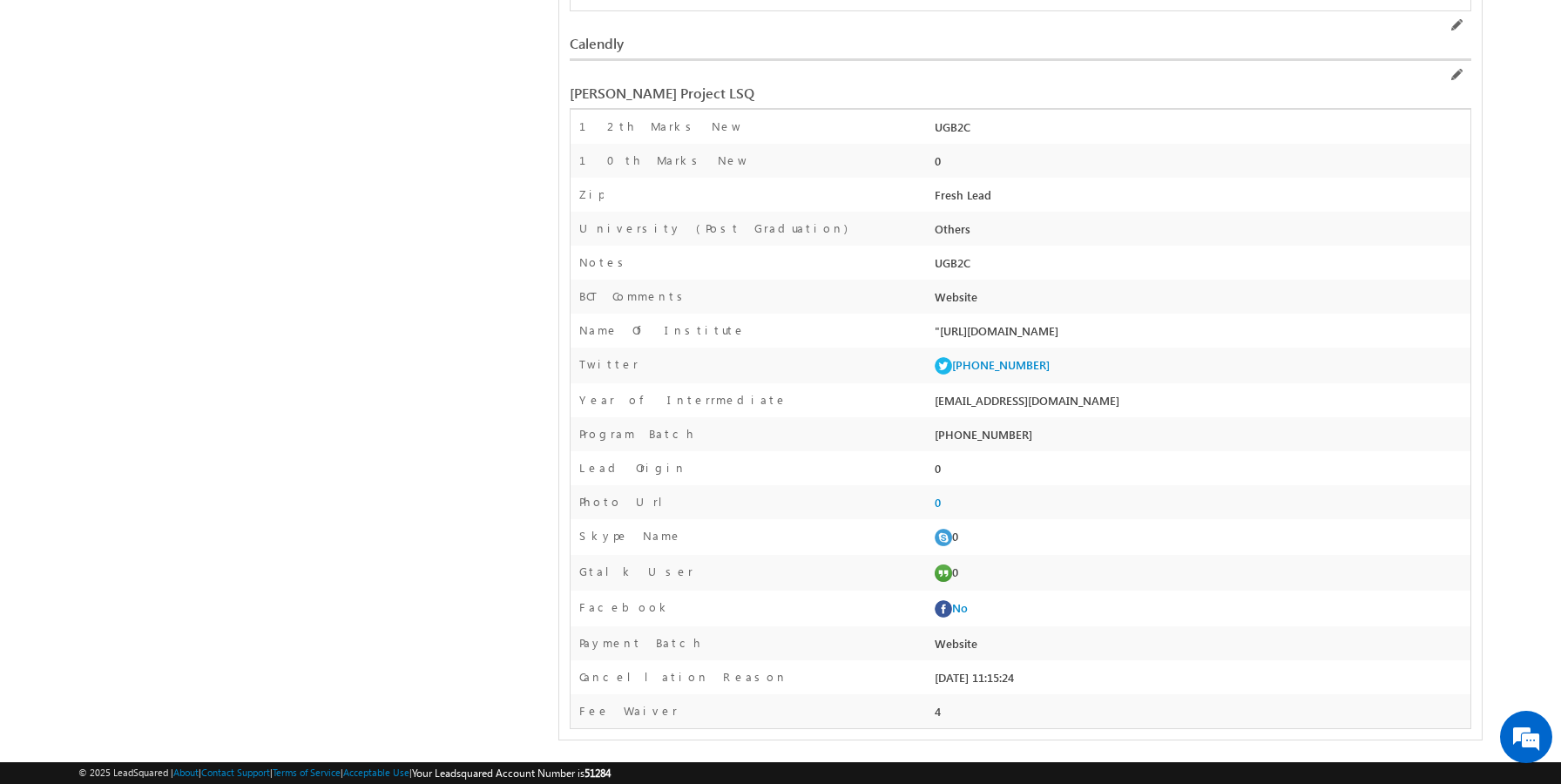
scroll to position [49, 0]
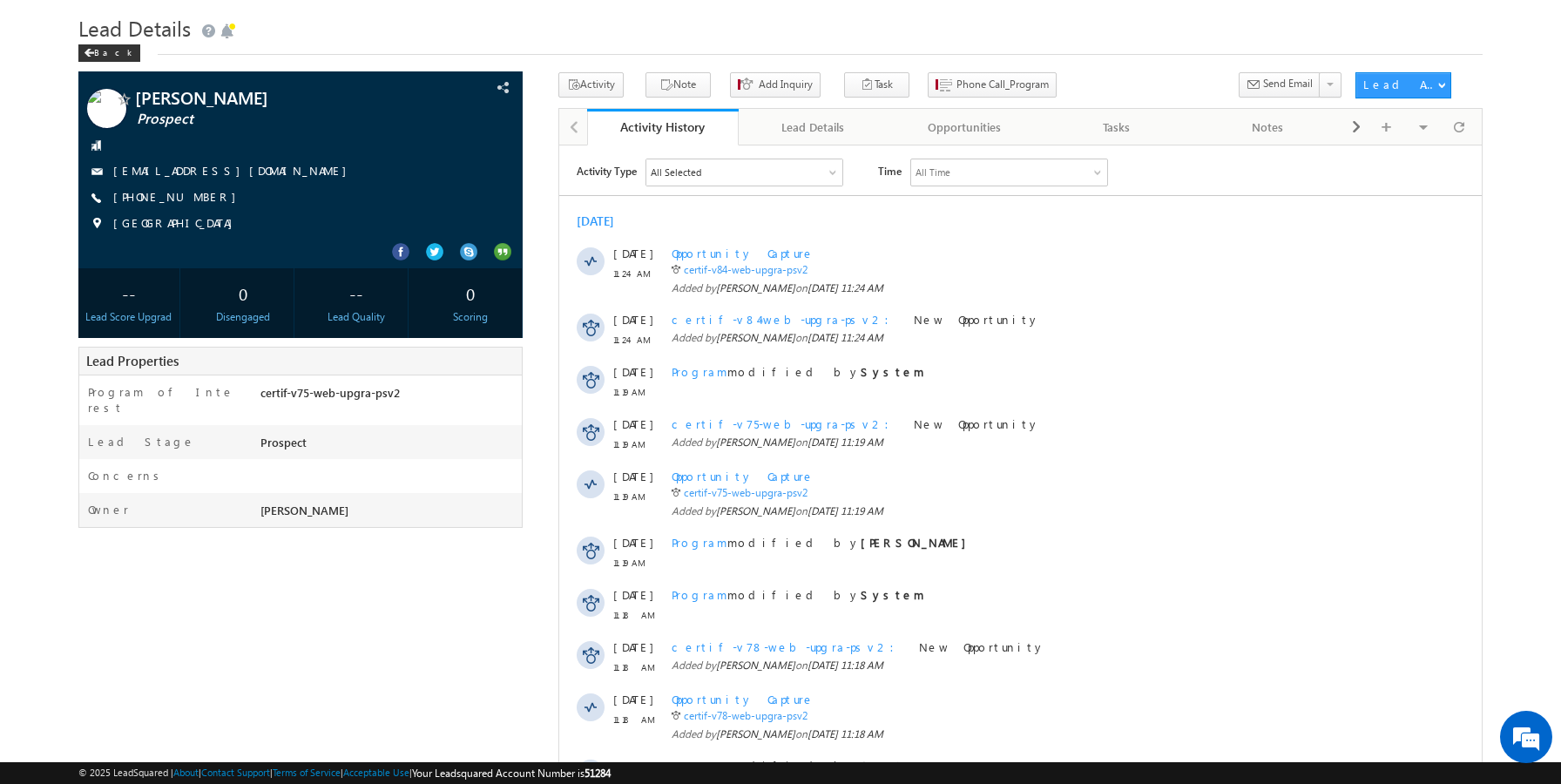
click at [535, 130] on div "[PERSON_NAME] Prospect" at bounding box center [781, 485] width 1406 height 827
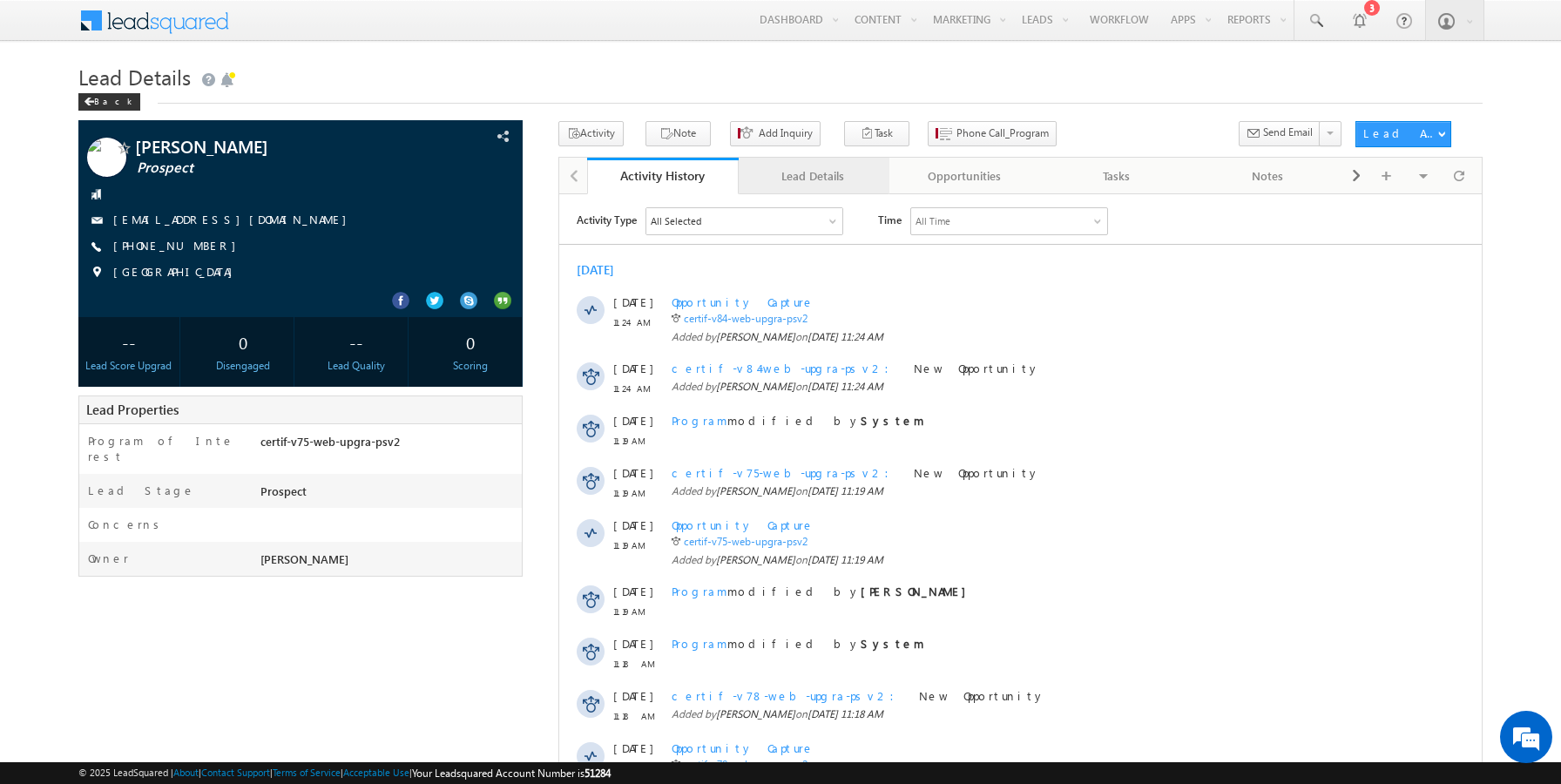
click at [832, 177] on div "Lead Details" at bounding box center [814, 176] width 122 height 21
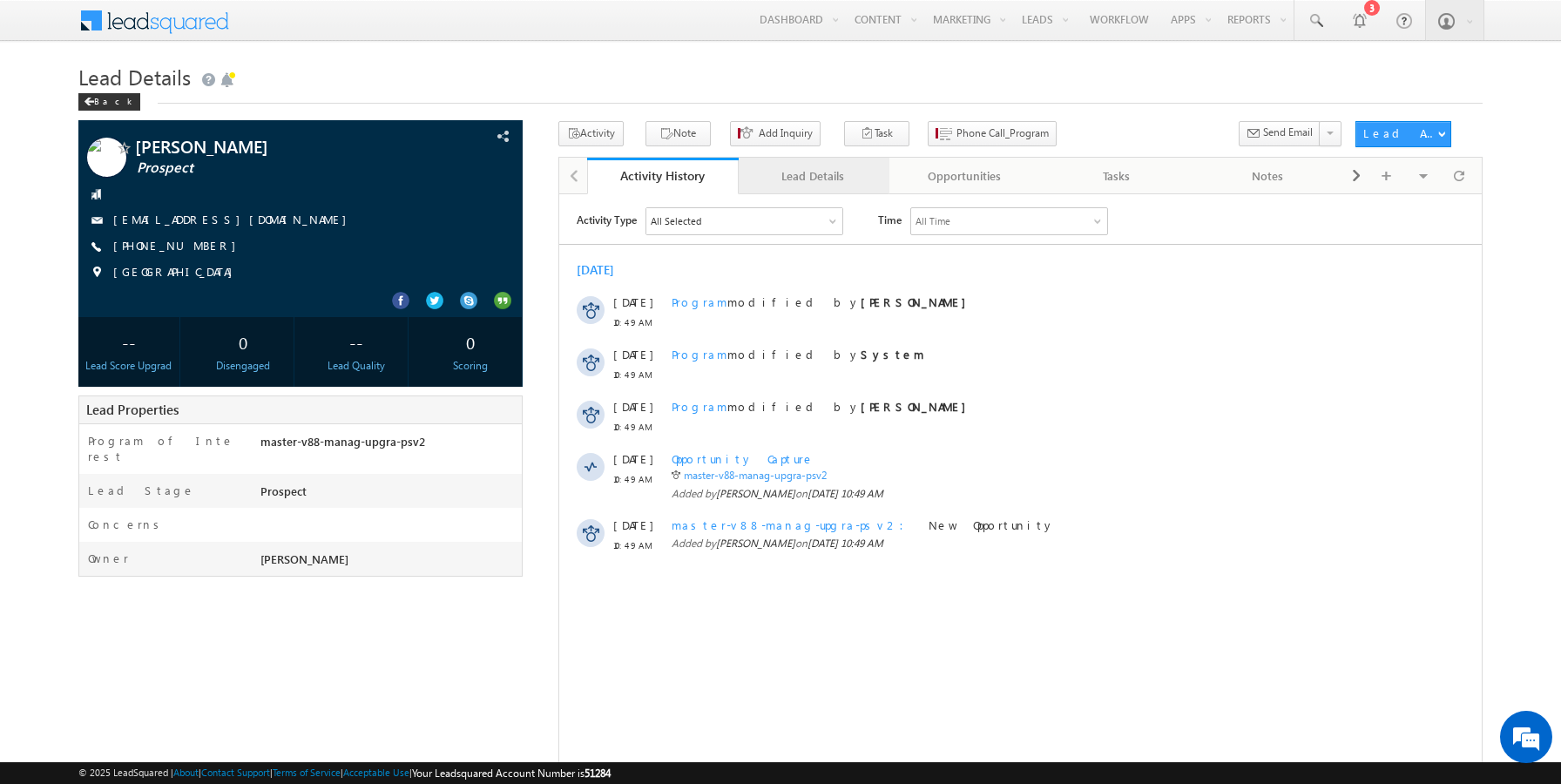
click at [794, 180] on div "Lead Details" at bounding box center [814, 176] width 122 height 21
click at [783, 177] on div "Lead Details" at bounding box center [814, 176] width 122 height 21
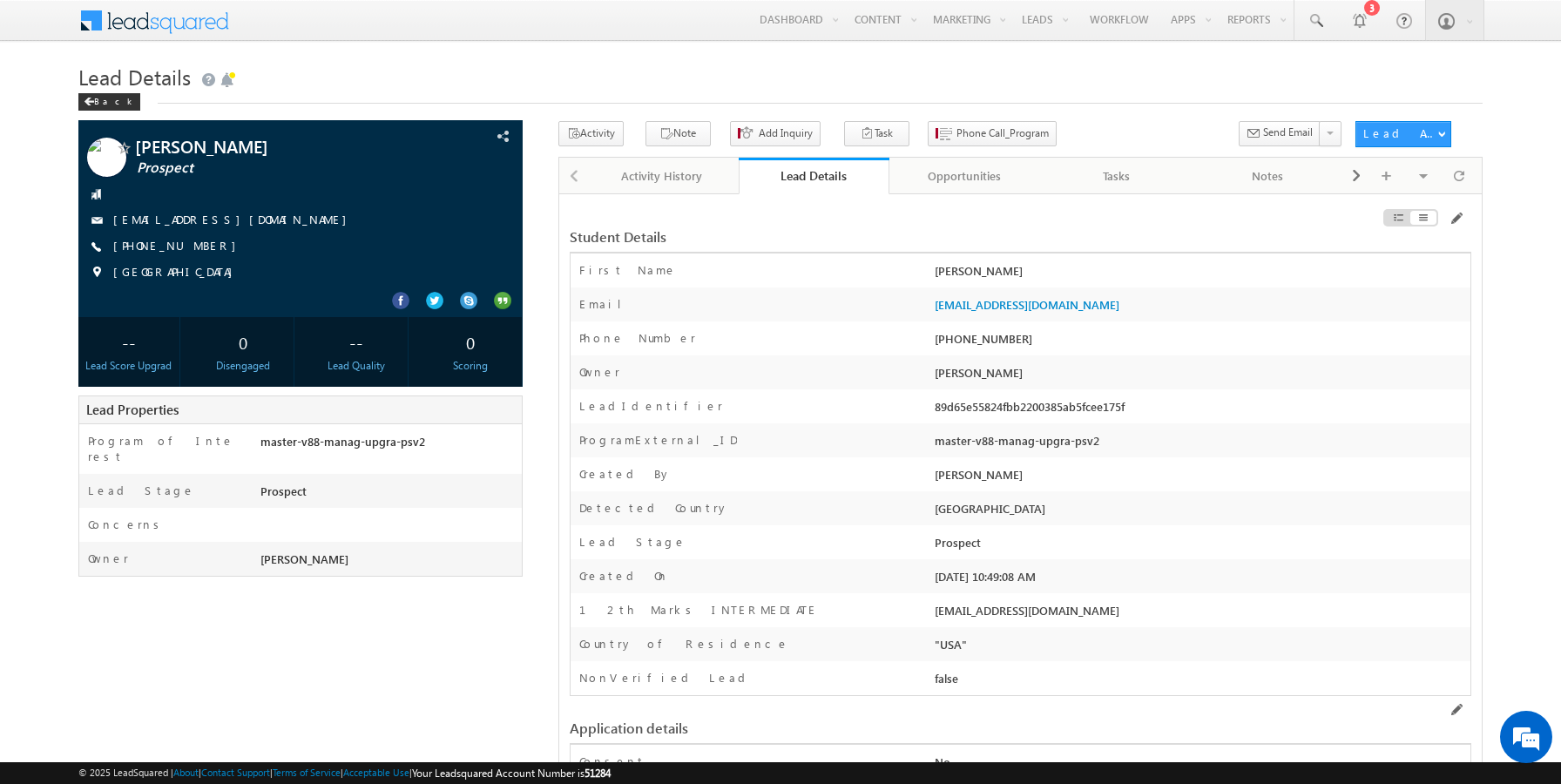
drag, startPoint x: 1088, startPoint y: 303, endPoint x: 931, endPoint y: 309, distance: 157.1
click at [931, 309] on div "[EMAIL_ADDRESS][DOMAIN_NAME]" at bounding box center [1200, 308] width 540 height 24
drag, startPoint x: 1096, startPoint y: 300, endPoint x: 936, endPoint y: 309, distance: 160.3
click at [936, 309] on div "[EMAIL_ADDRESS][DOMAIN_NAME]" at bounding box center [1200, 308] width 540 height 24
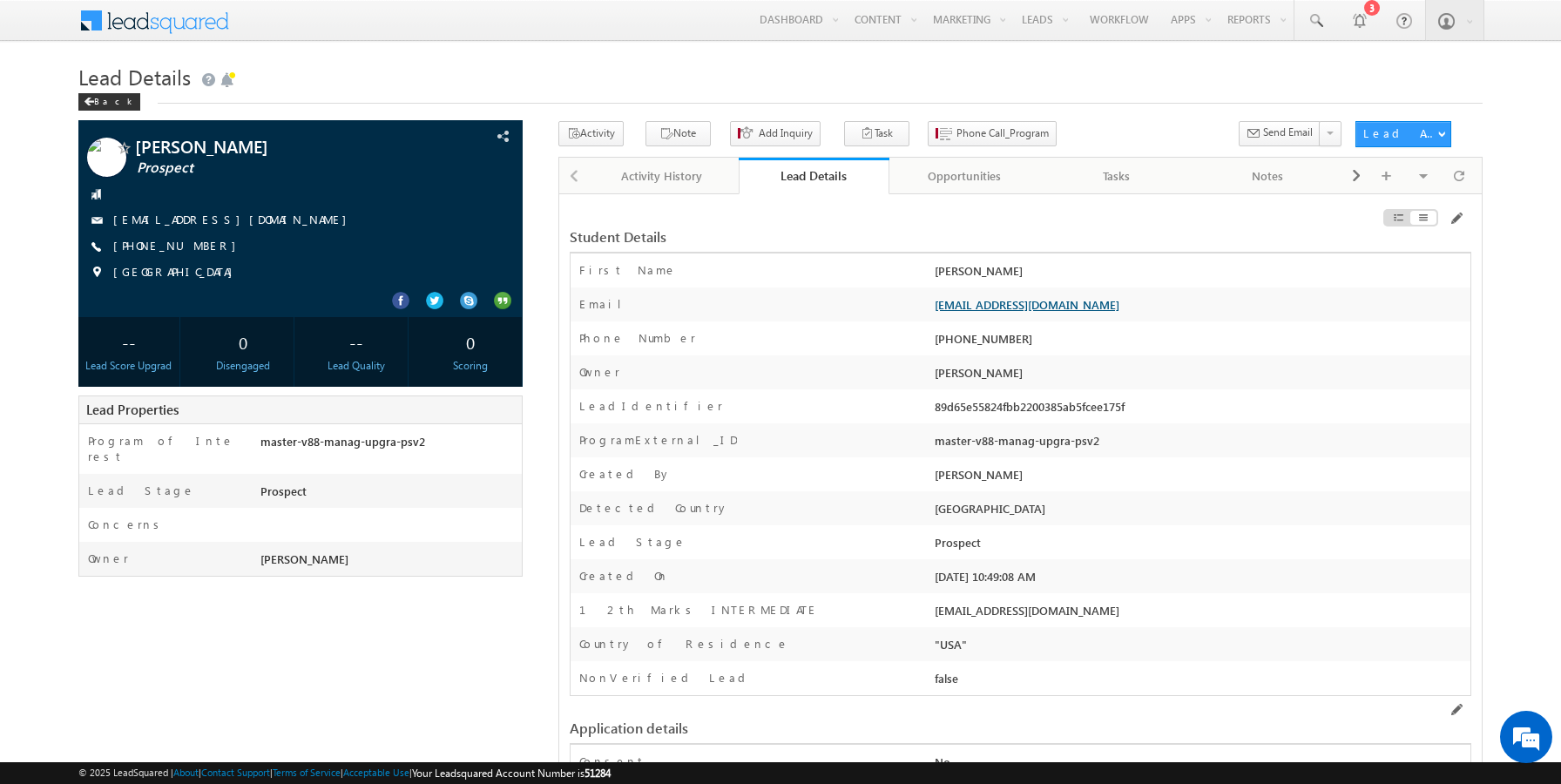
copy link "[EMAIL_ADDRESS][DOMAIN_NAME]"
drag, startPoint x: 1026, startPoint y: 339, endPoint x: 962, endPoint y: 339, distance: 64.0
click at [962, 339] on div "[PHONE_NUMBER]" at bounding box center [1200, 342] width 540 height 24
copy div "9803101048"
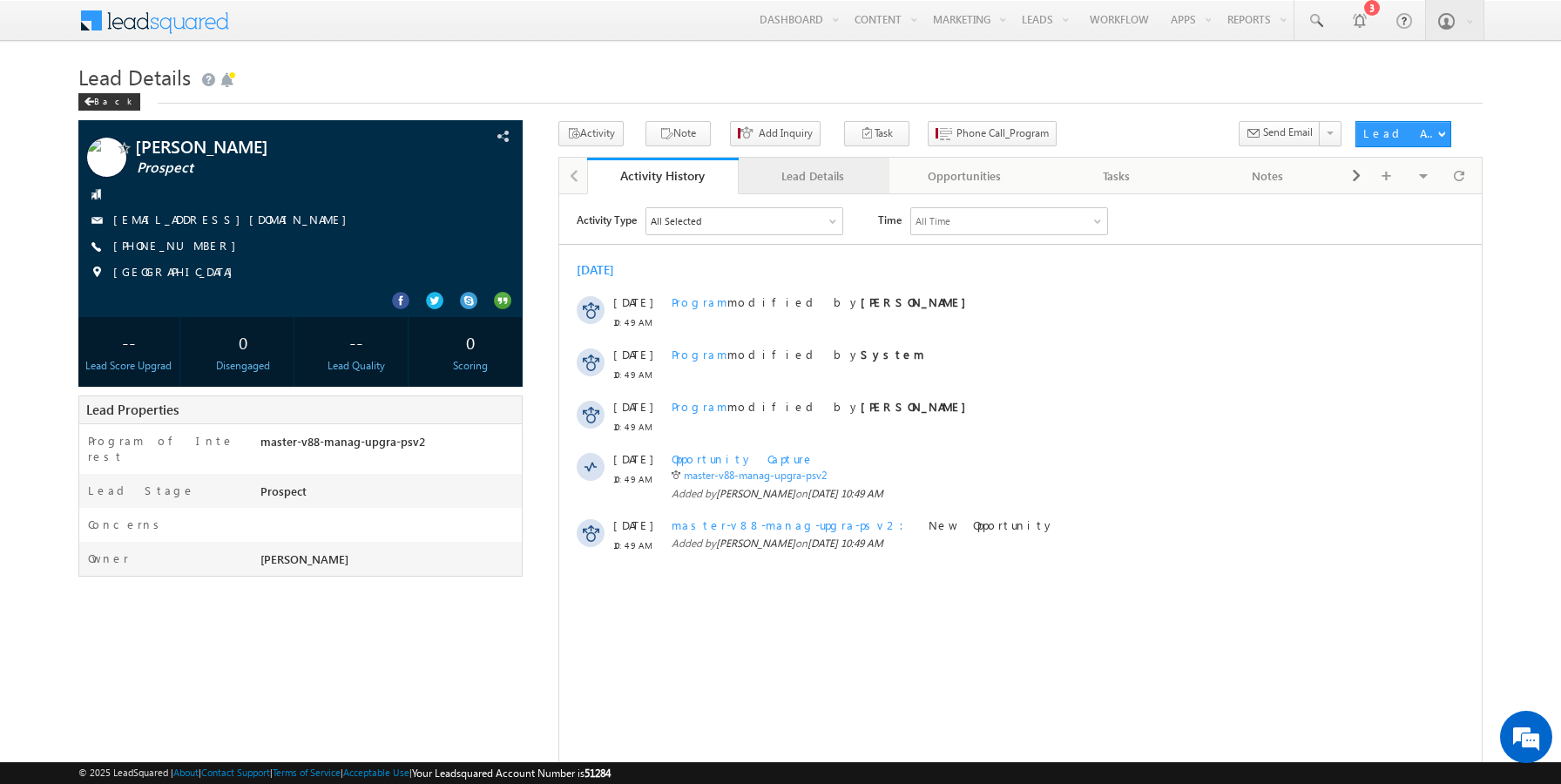
click at [802, 172] on div "Lead Details" at bounding box center [814, 176] width 122 height 21
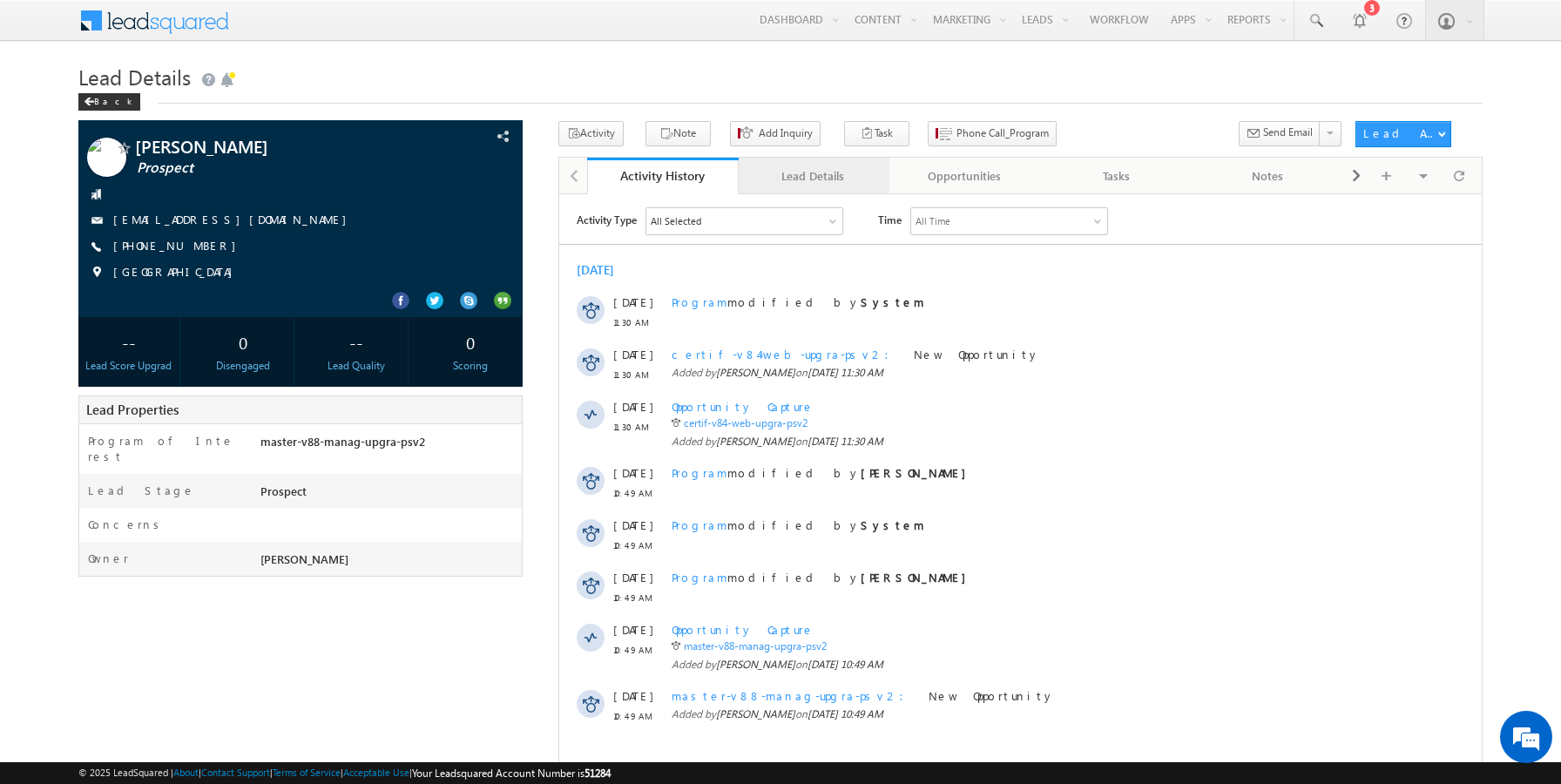
click at [820, 178] on div "Lead Details" at bounding box center [814, 176] width 122 height 21
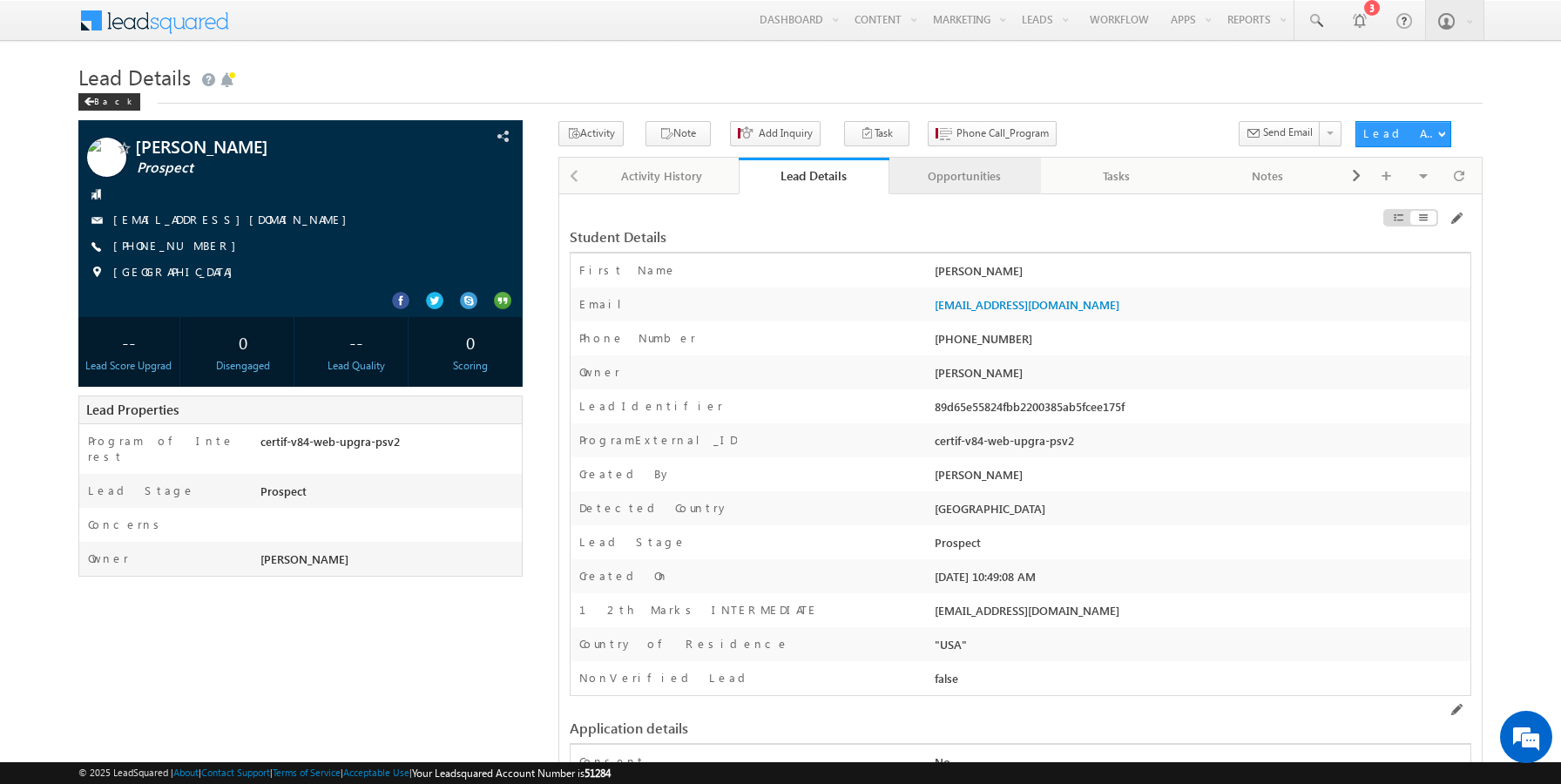
click at [957, 167] on div "Opportunities" at bounding box center [965, 176] width 122 height 21
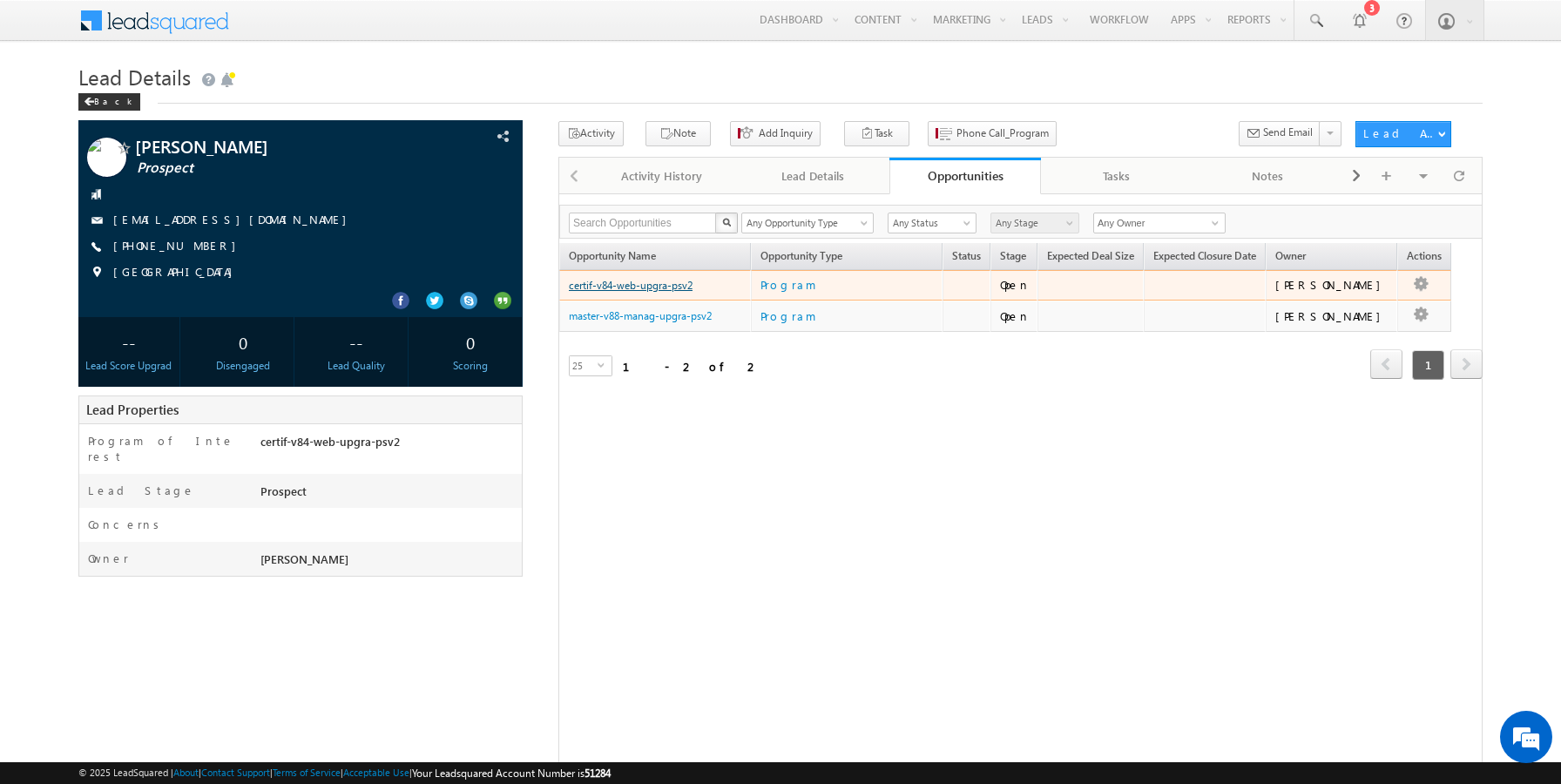
click at [666, 291] on link "certif-v84-web-upgra-psv2" at bounding box center [631, 285] width 124 height 13
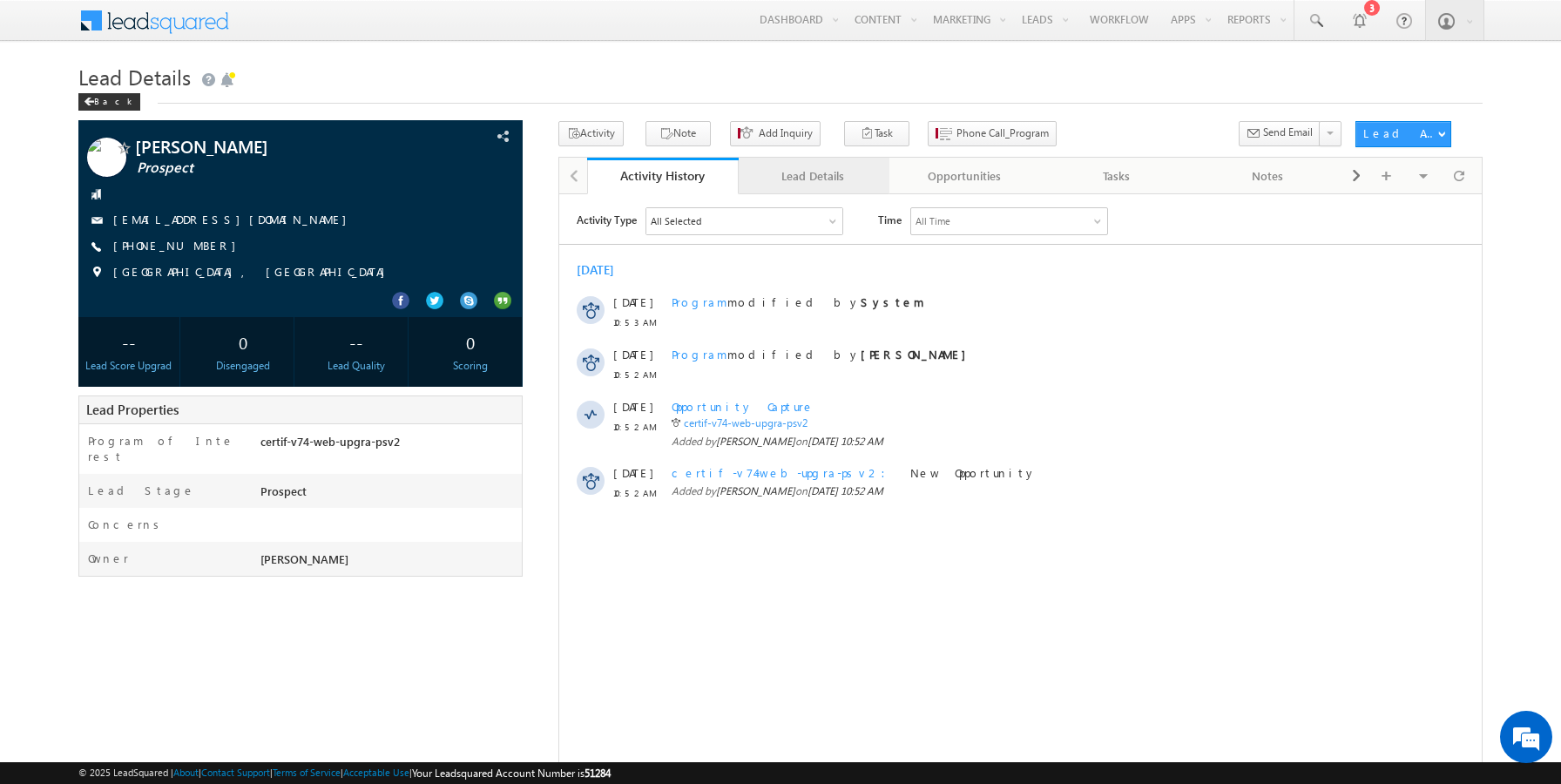
click at [797, 171] on div "Lead Details" at bounding box center [814, 176] width 122 height 21
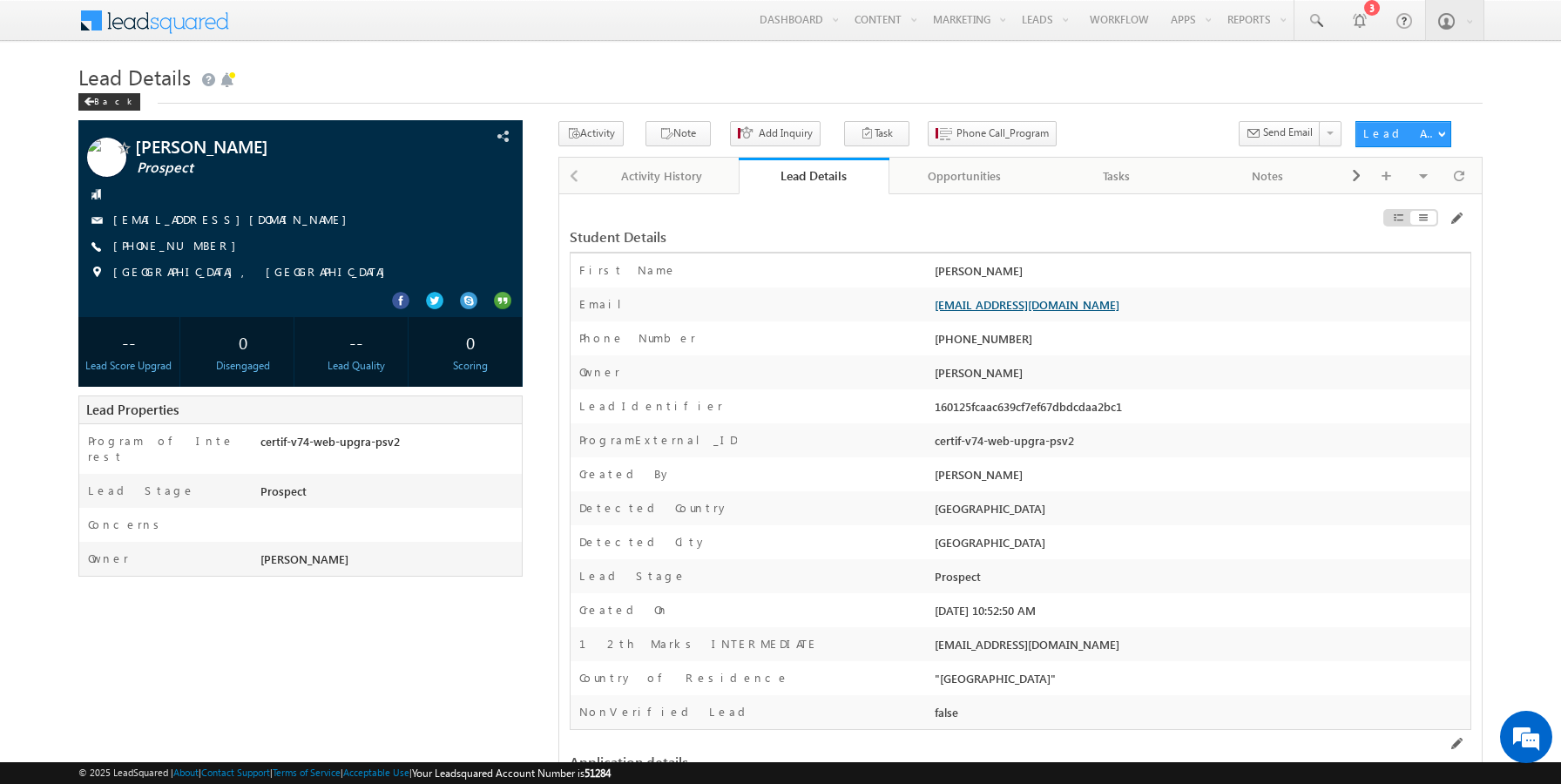
drag, startPoint x: 1088, startPoint y: 304, endPoint x: 936, endPoint y: 302, distance: 152.0
click at [936, 302] on div "[EMAIL_ADDRESS][DOMAIN_NAME]" at bounding box center [1200, 308] width 540 height 24
copy link "[EMAIL_ADDRESS][DOMAIN_NAME]"
drag, startPoint x: 1027, startPoint y: 341, endPoint x: 959, endPoint y: 338, distance: 68.1
click at [959, 338] on div "[PHONE_NUMBER]" at bounding box center [1200, 342] width 540 height 24
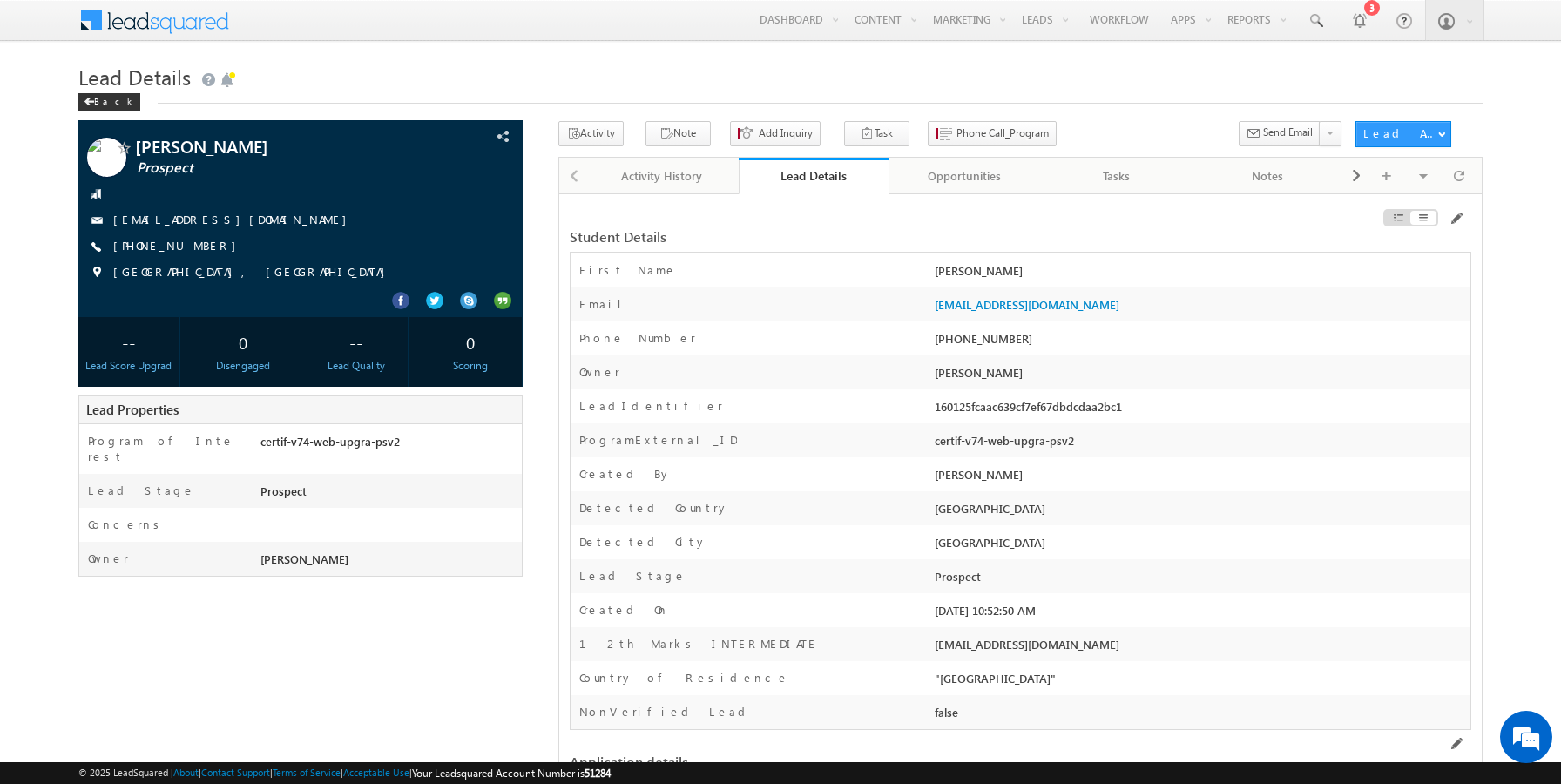
copy div "9803101051"
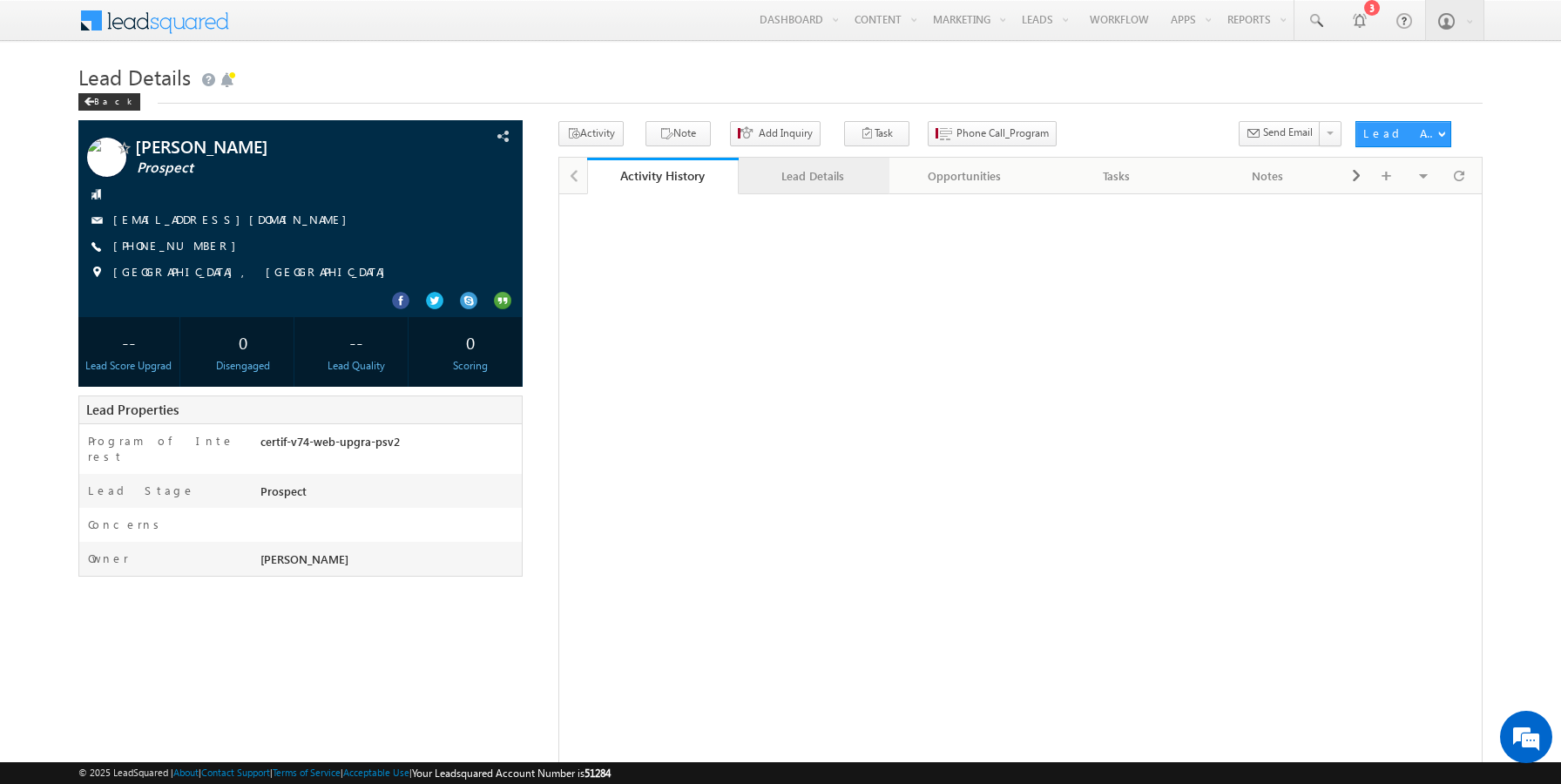
click at [790, 186] on div "Lead Details" at bounding box center [814, 176] width 122 height 21
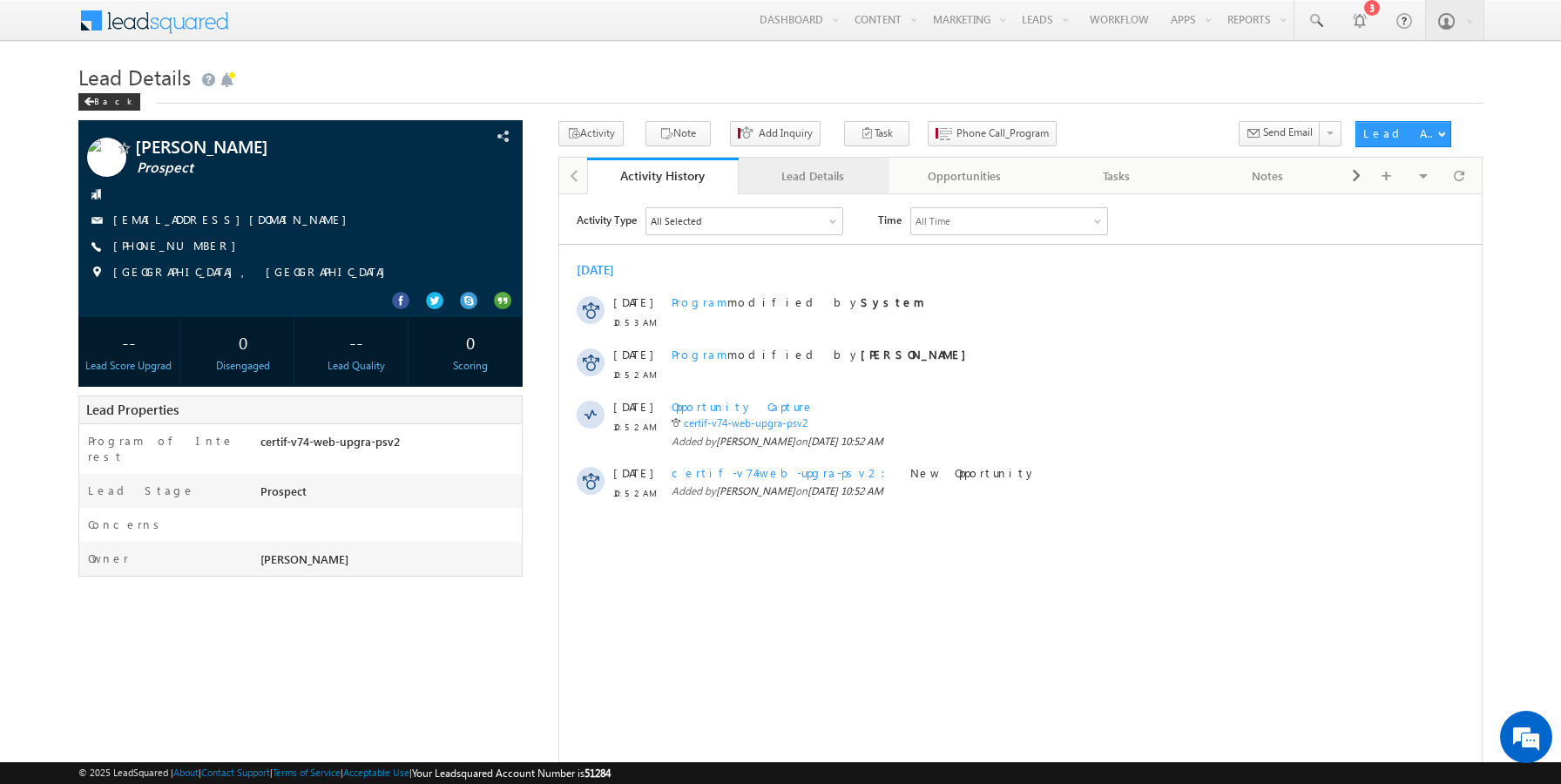
click at [801, 176] on div "Lead Details" at bounding box center [814, 176] width 122 height 21
click at [817, 171] on div "Lead Details" at bounding box center [814, 176] width 122 height 21
click at [790, 188] on link "Lead Details" at bounding box center [815, 177] width 152 height 37
click at [809, 187] on div "Lead Details" at bounding box center [814, 176] width 122 height 21
click at [811, 177] on div "Lead Details" at bounding box center [814, 176] width 122 height 21
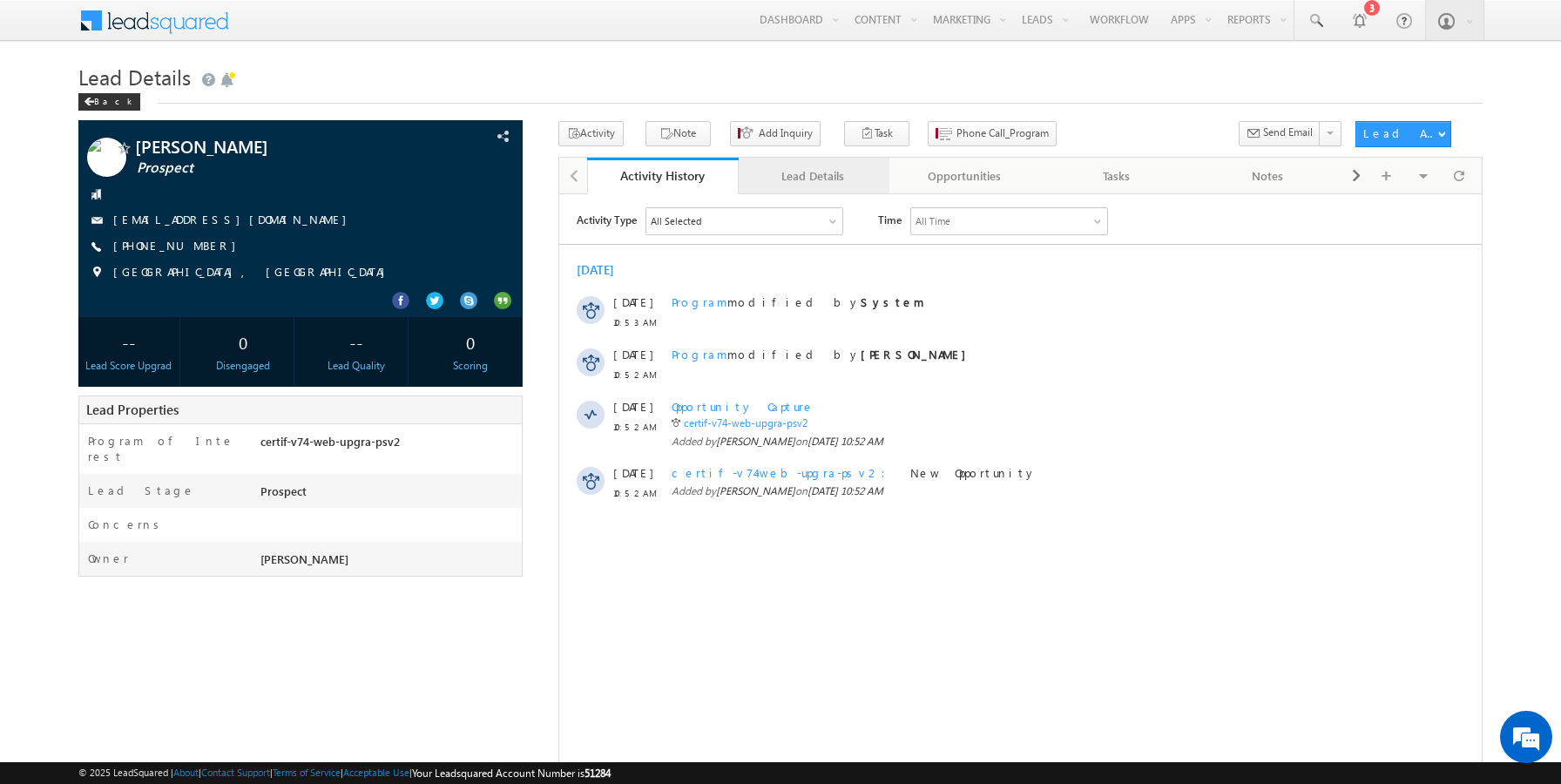
click at [805, 191] on link "Lead Details" at bounding box center [815, 177] width 152 height 37
click at [815, 178] on div "Lead Details" at bounding box center [814, 176] width 122 height 21
click at [850, 178] on div "Lead Details" at bounding box center [814, 176] width 122 height 21
click at [795, 186] on div "Lead Details" at bounding box center [814, 176] width 122 height 21
click at [820, 189] on link "Lead Details" at bounding box center [815, 177] width 152 height 37
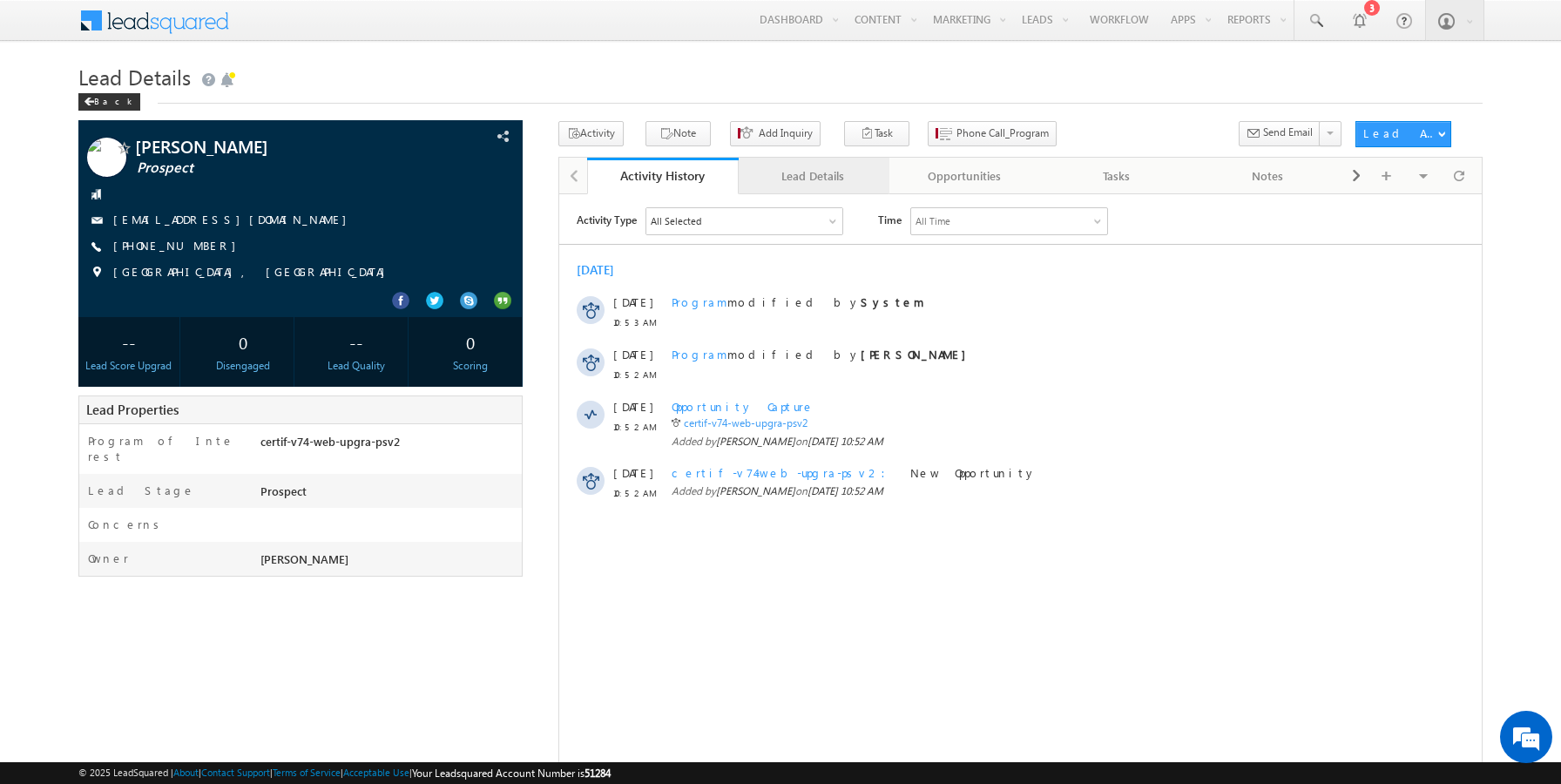
click at [808, 170] on div "Lead Details" at bounding box center [814, 176] width 122 height 21
click at [797, 173] on div "Lead Details" at bounding box center [814, 176] width 122 height 21
click at [810, 179] on div "Lead Details" at bounding box center [814, 176] width 122 height 21
click at [790, 178] on div "Lead Details" at bounding box center [814, 176] width 122 height 21
click at [798, 179] on div "Lead Details" at bounding box center [814, 176] width 122 height 21
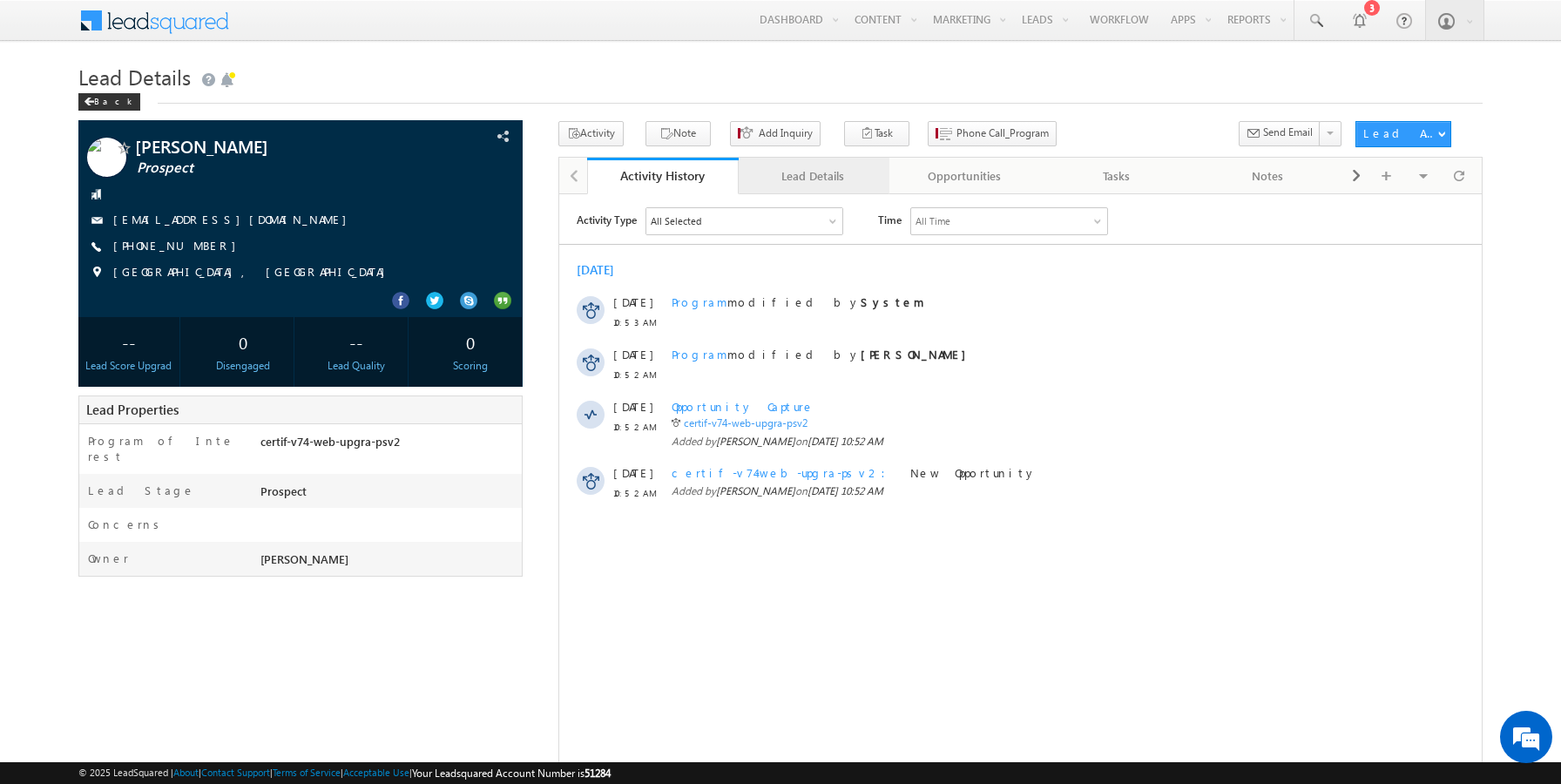
click at [814, 190] on link "Lead Details" at bounding box center [815, 177] width 152 height 37
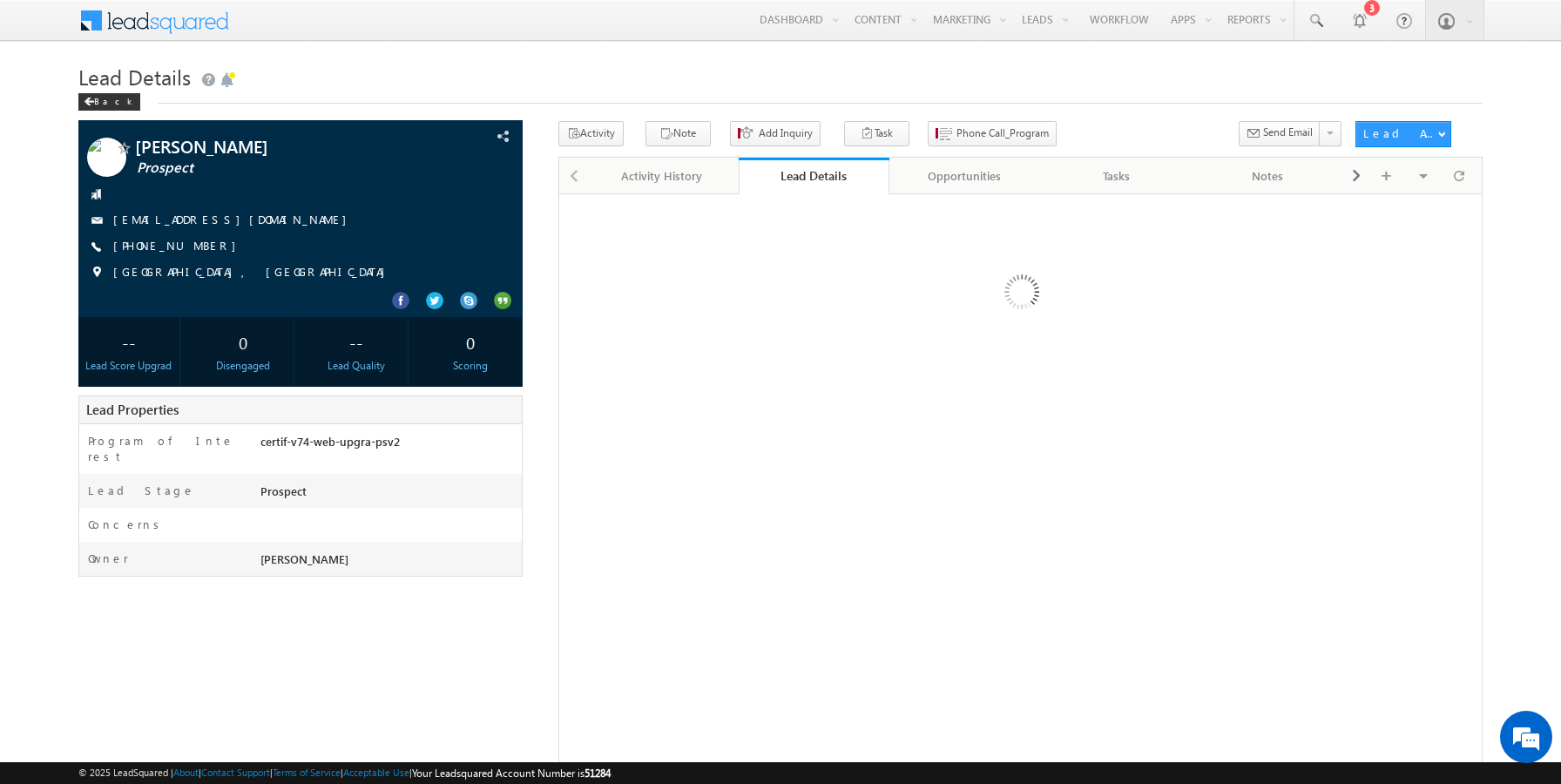
click at [814, 190] on link "Lead Details" at bounding box center [815, 177] width 152 height 37
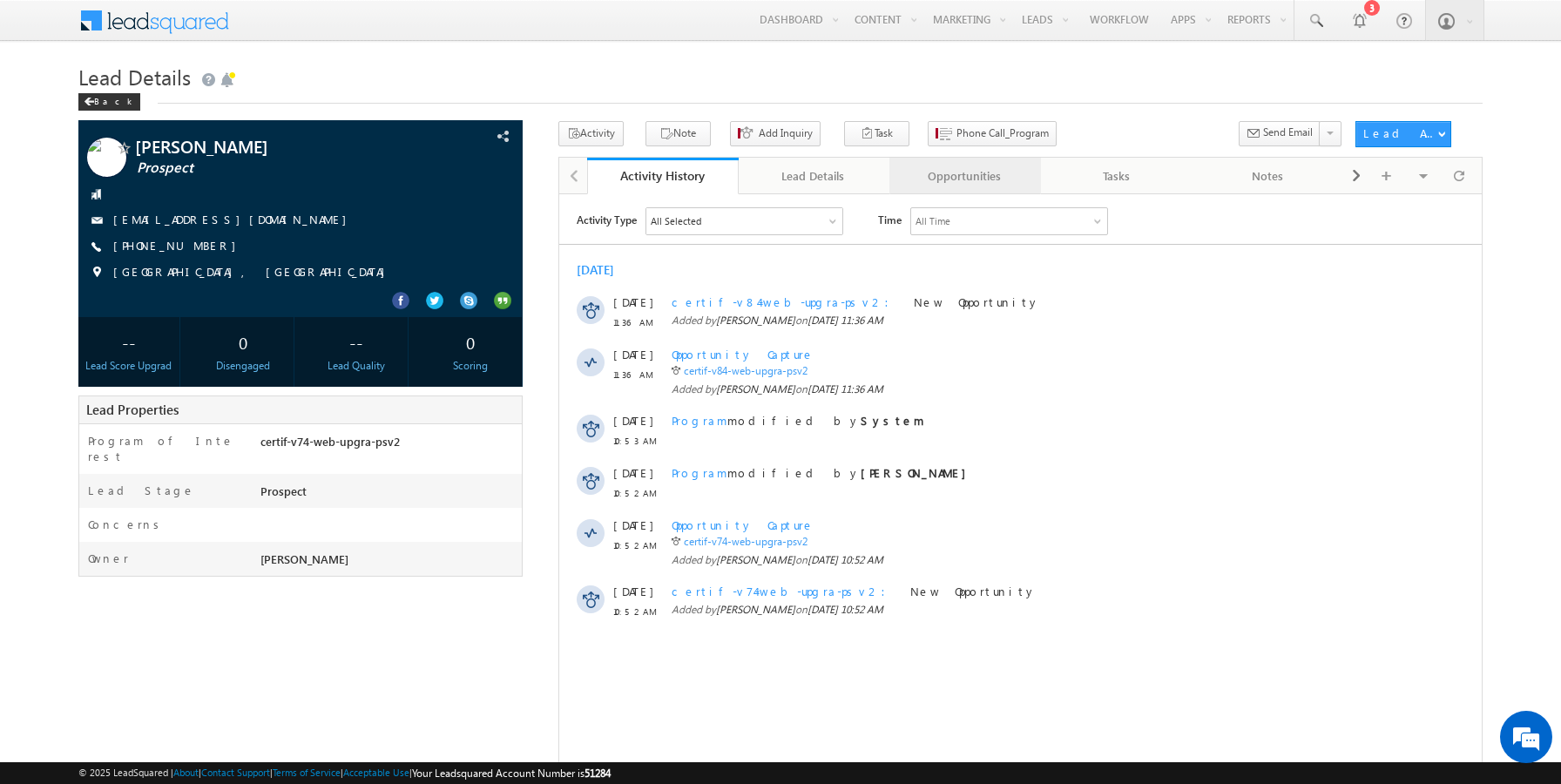
click at [984, 166] on div "Opportunities" at bounding box center [965, 176] width 122 height 21
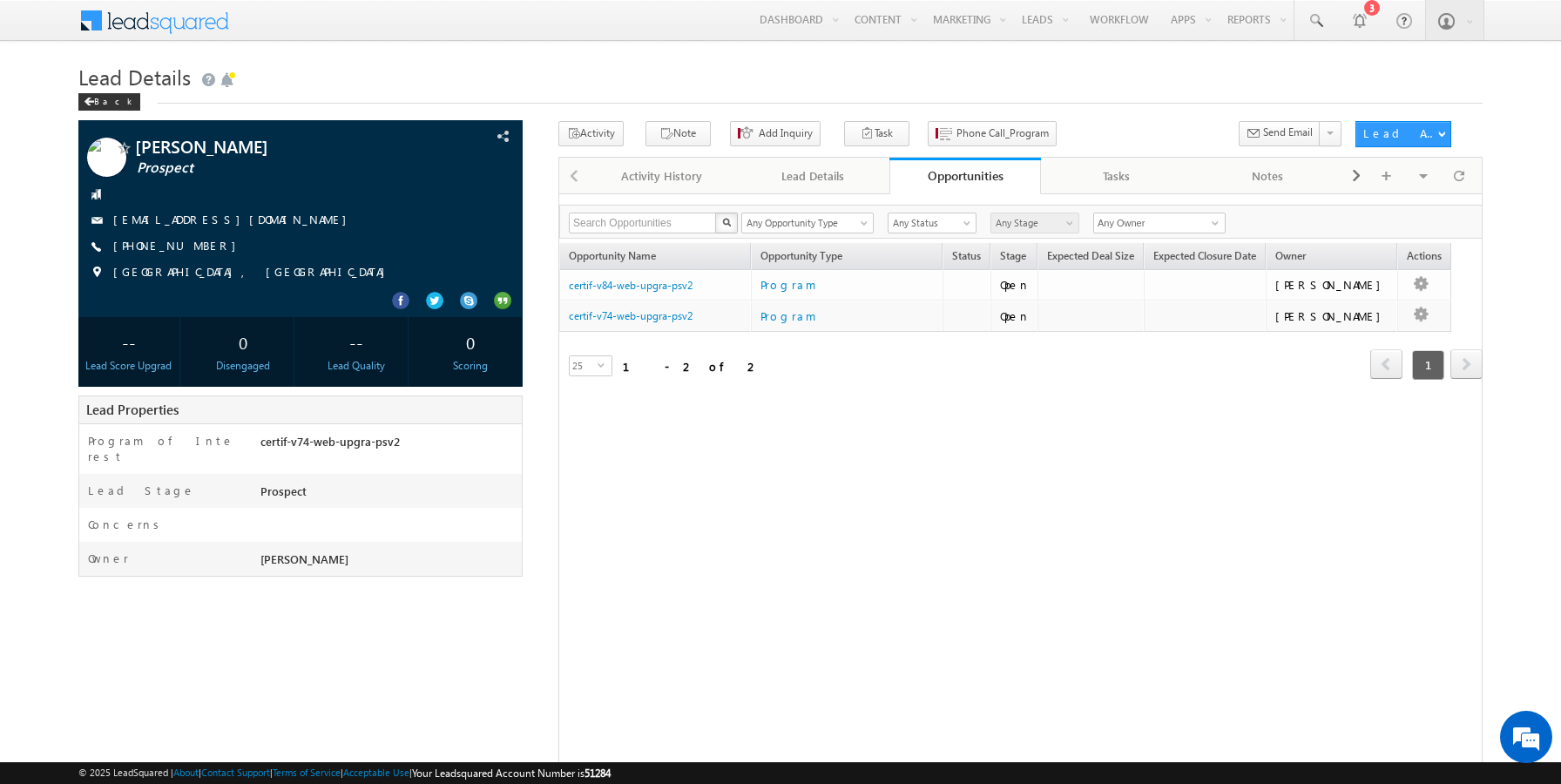
click at [541, 66] on h1 "Lead Details" at bounding box center [781, 75] width 1406 height 34
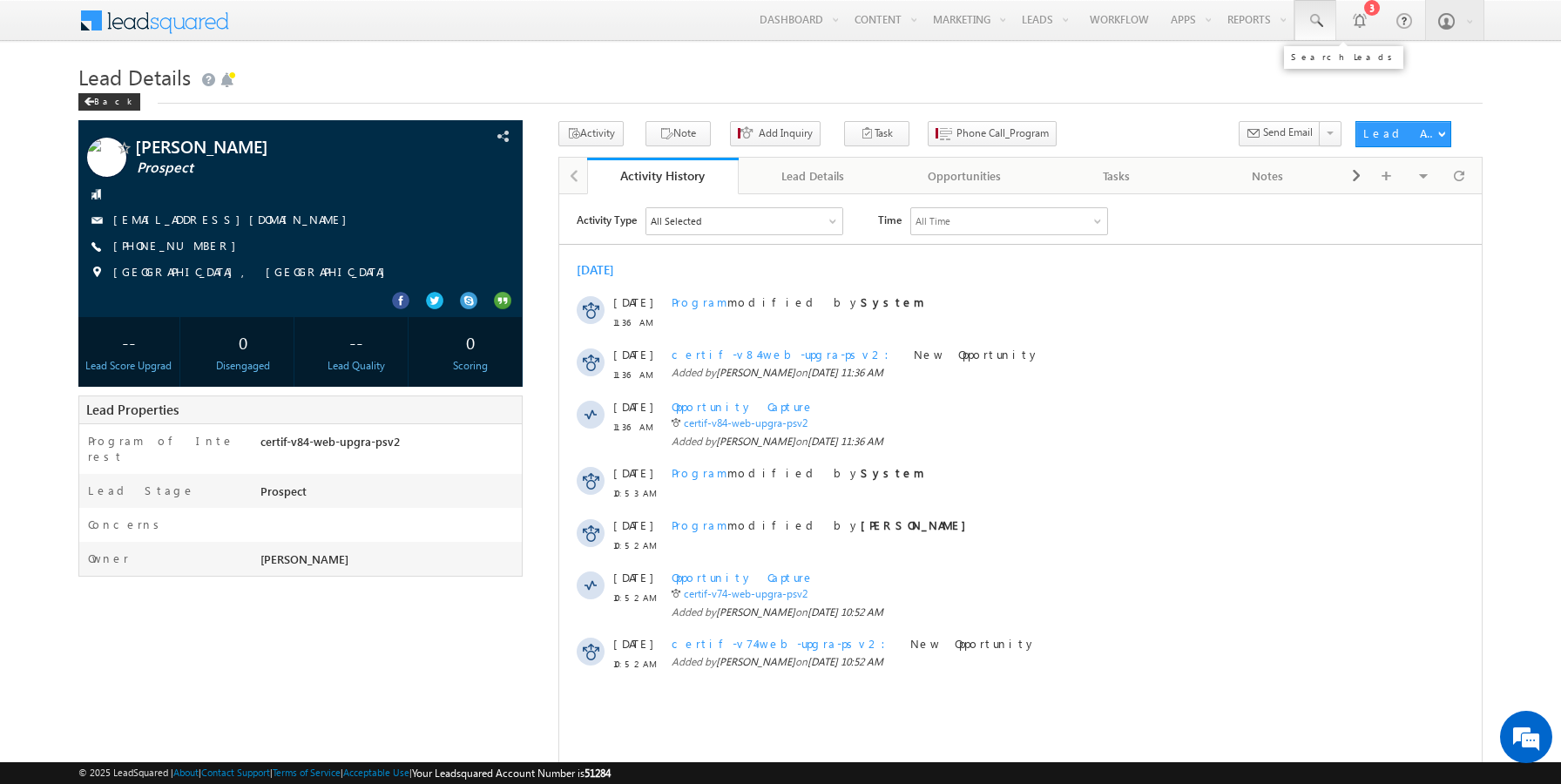
click at [1314, 24] on span at bounding box center [1315, 20] width 18 height 18
paste input ""sairamoct3f@mailinator.com""
click at [1475, 73] on input "[EMAIL_ADDRESS][DOMAIN_NAME]" at bounding box center [1426, 67] width 236 height 21
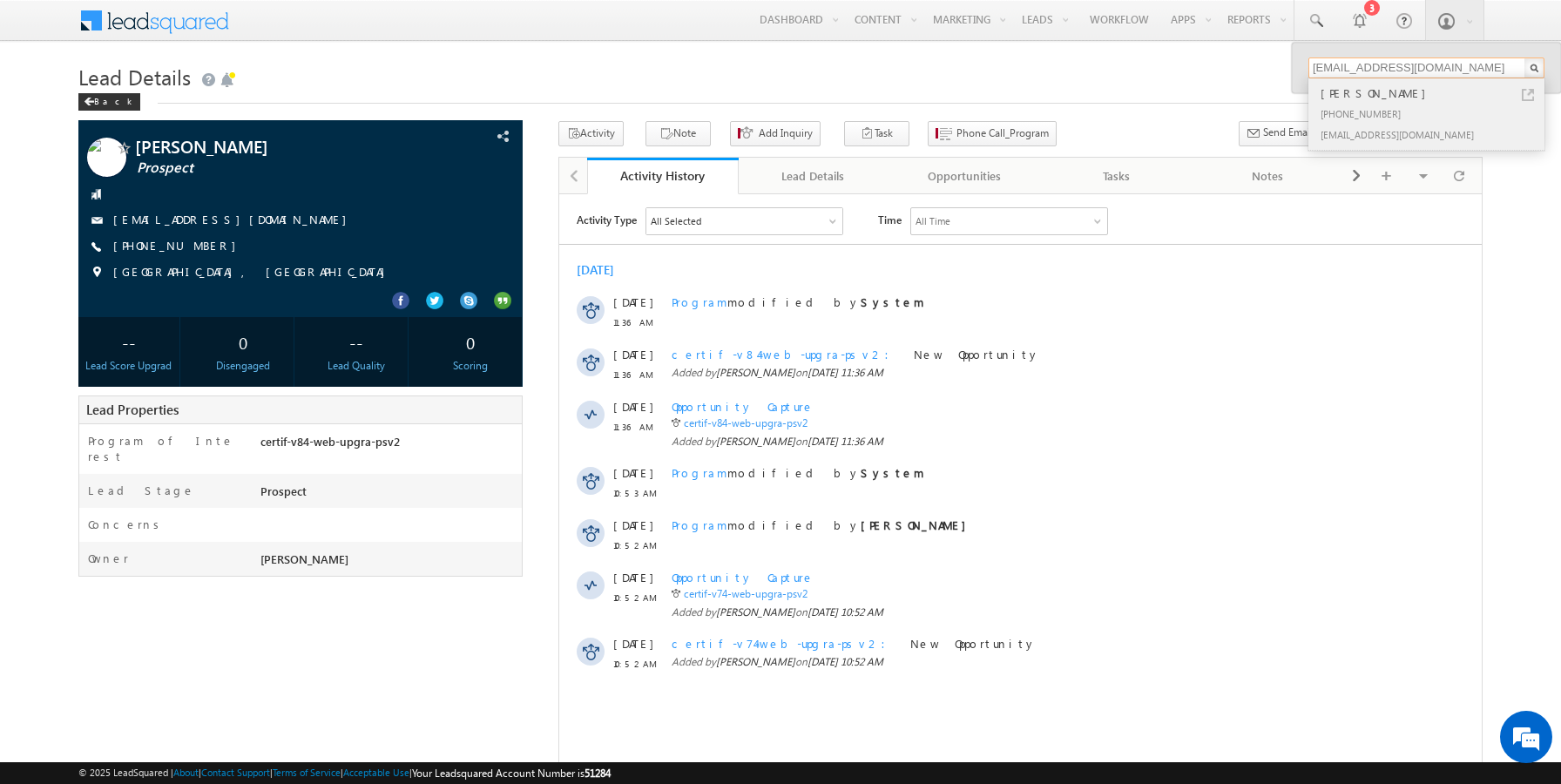
type input "[EMAIL_ADDRESS][DOMAIN_NAME]"
click at [1531, 95] on link at bounding box center [1528, 94] width 12 height 12
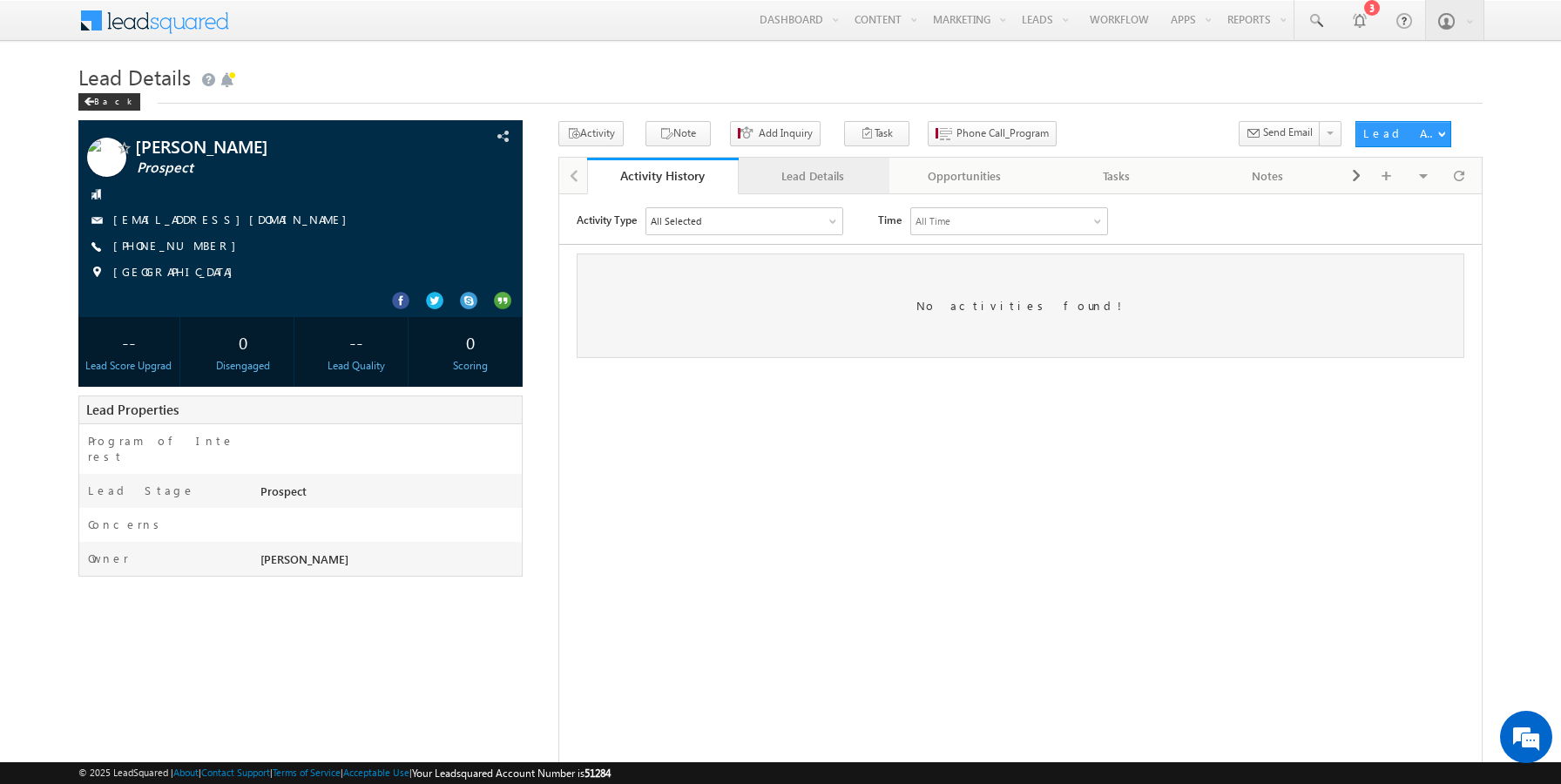
click at [827, 178] on div "Lead Details" at bounding box center [814, 176] width 122 height 21
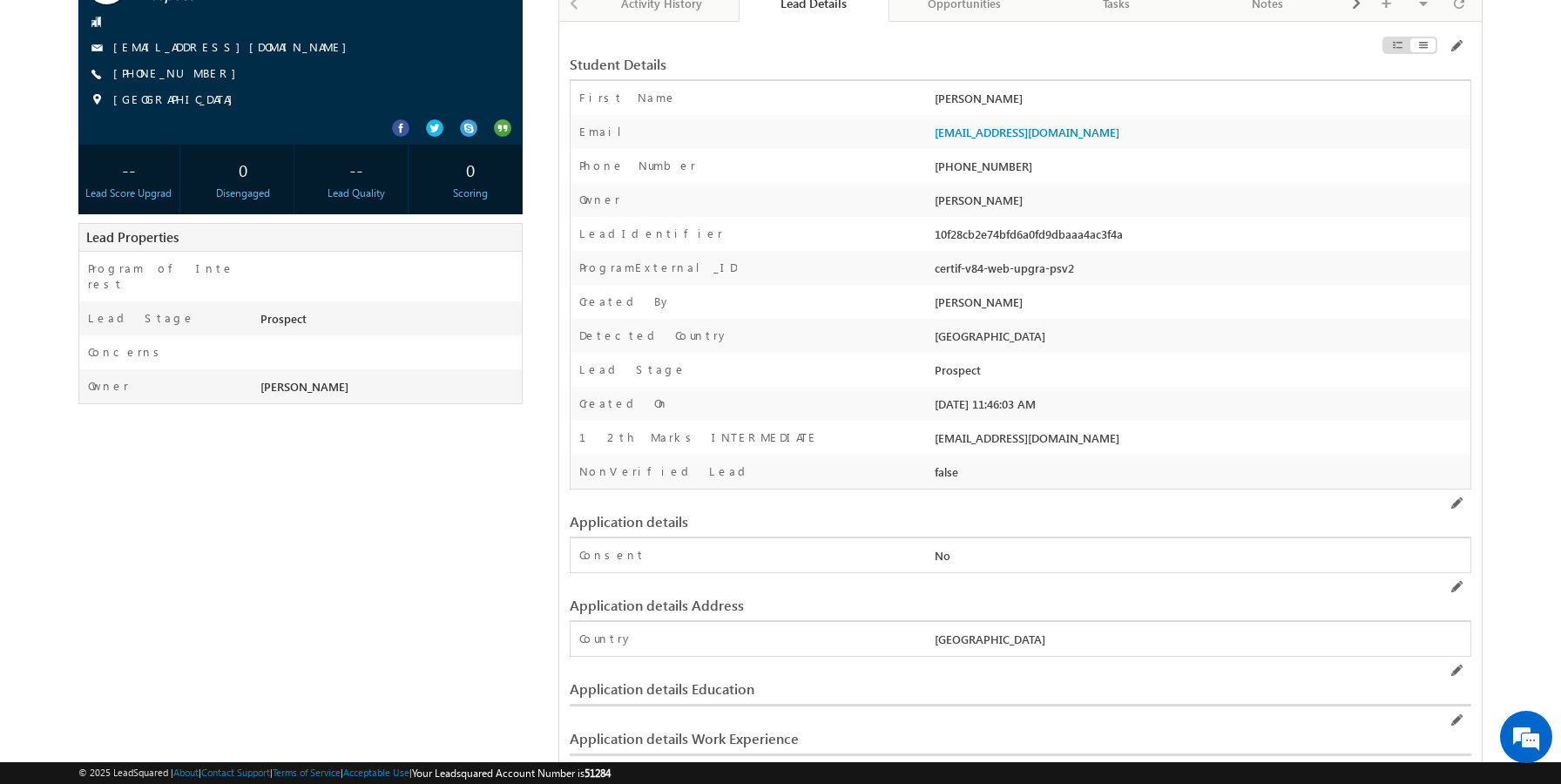
scroll to position [176, 0]
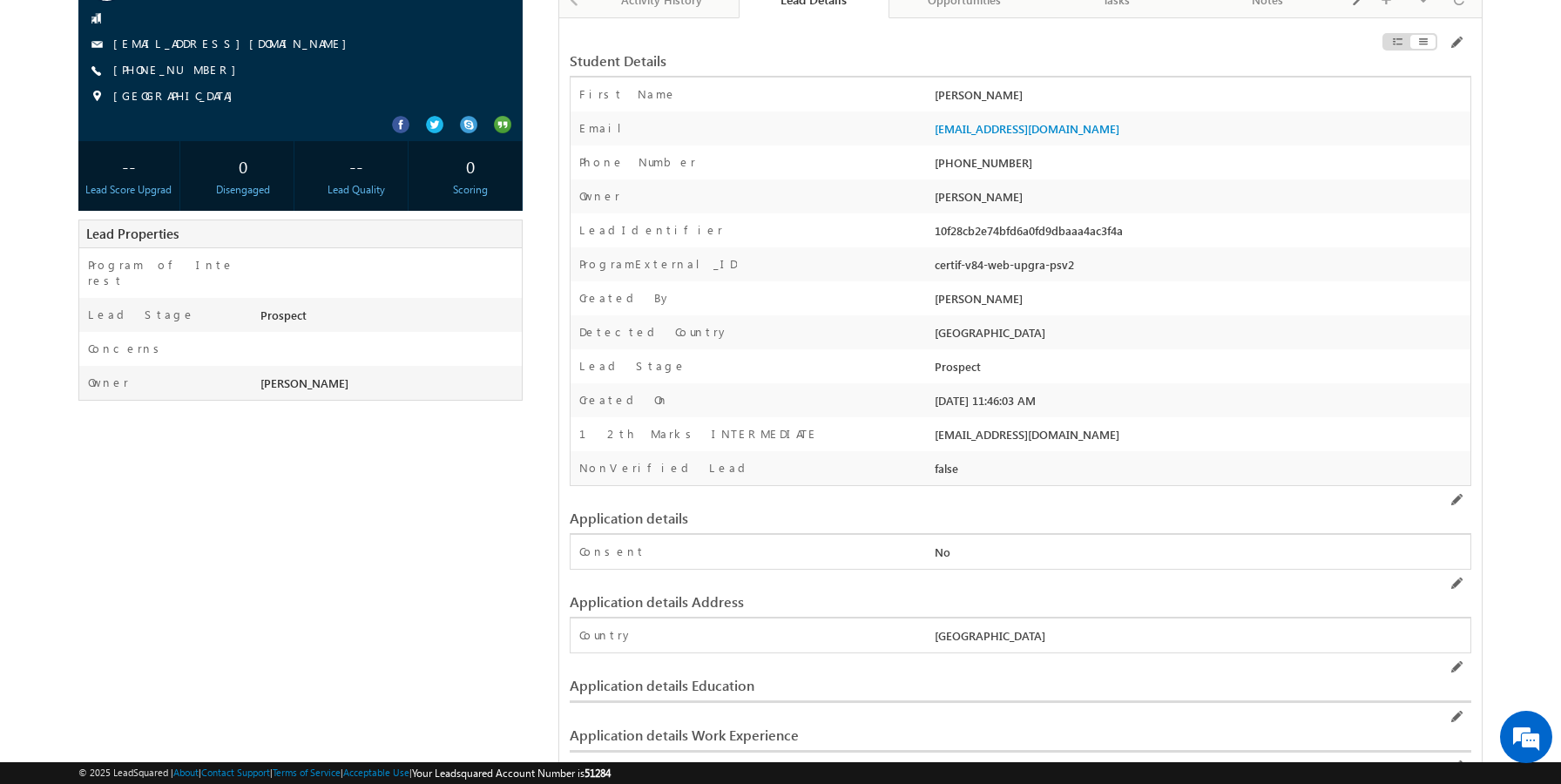
drag, startPoint x: 1065, startPoint y: 404, endPoint x: 932, endPoint y: 391, distance: 133.6
click at [932, 391] on div "Created On * [DATE] 11:46:03 AM" at bounding box center [1020, 400] width 900 height 34
click at [888, 398] on div "Created On *" at bounding box center [750, 404] width 360 height 25
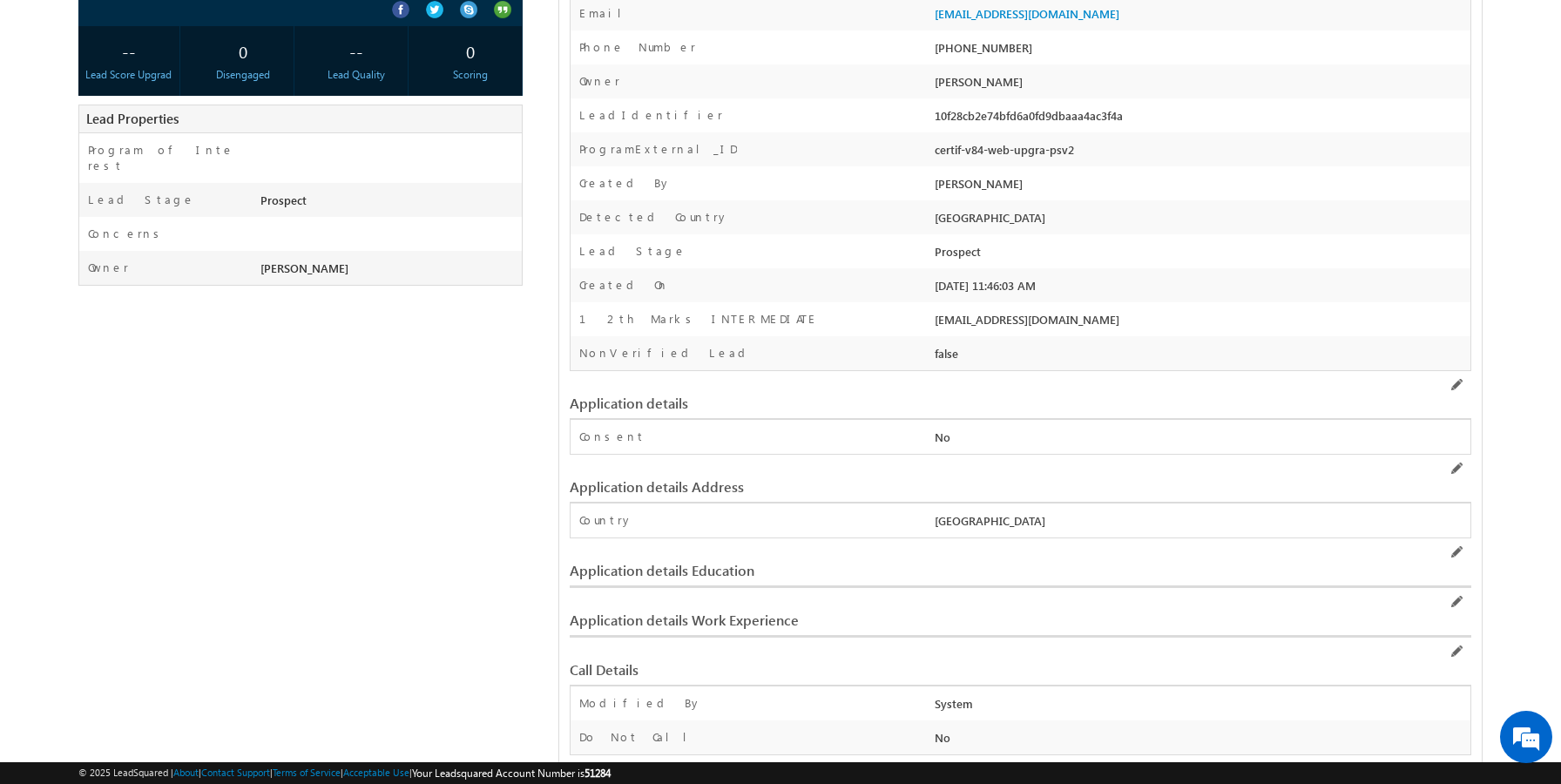
scroll to position [296, 0]
